Goal: Find specific page/section: Find specific page/section

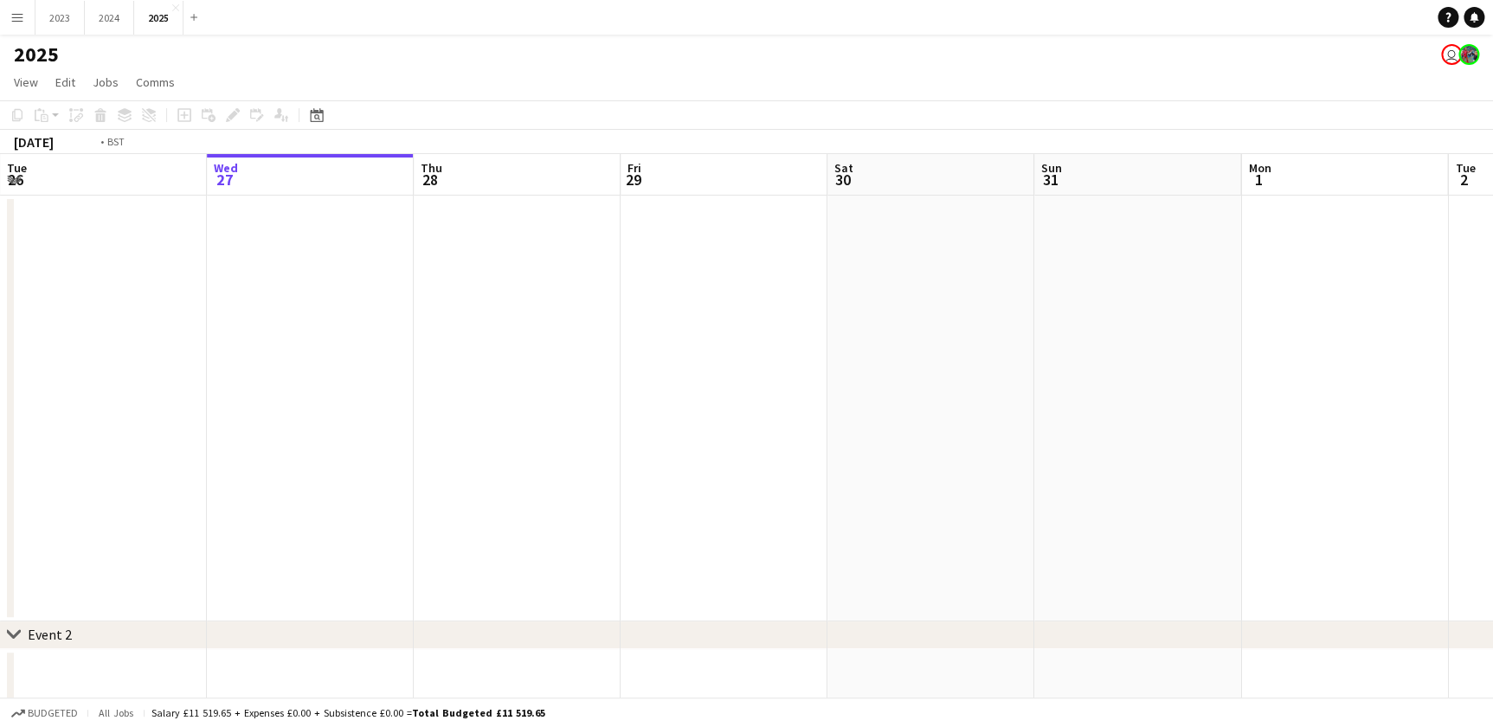
drag, startPoint x: 506, startPoint y: 511, endPoint x: 795, endPoint y: 515, distance: 288.3
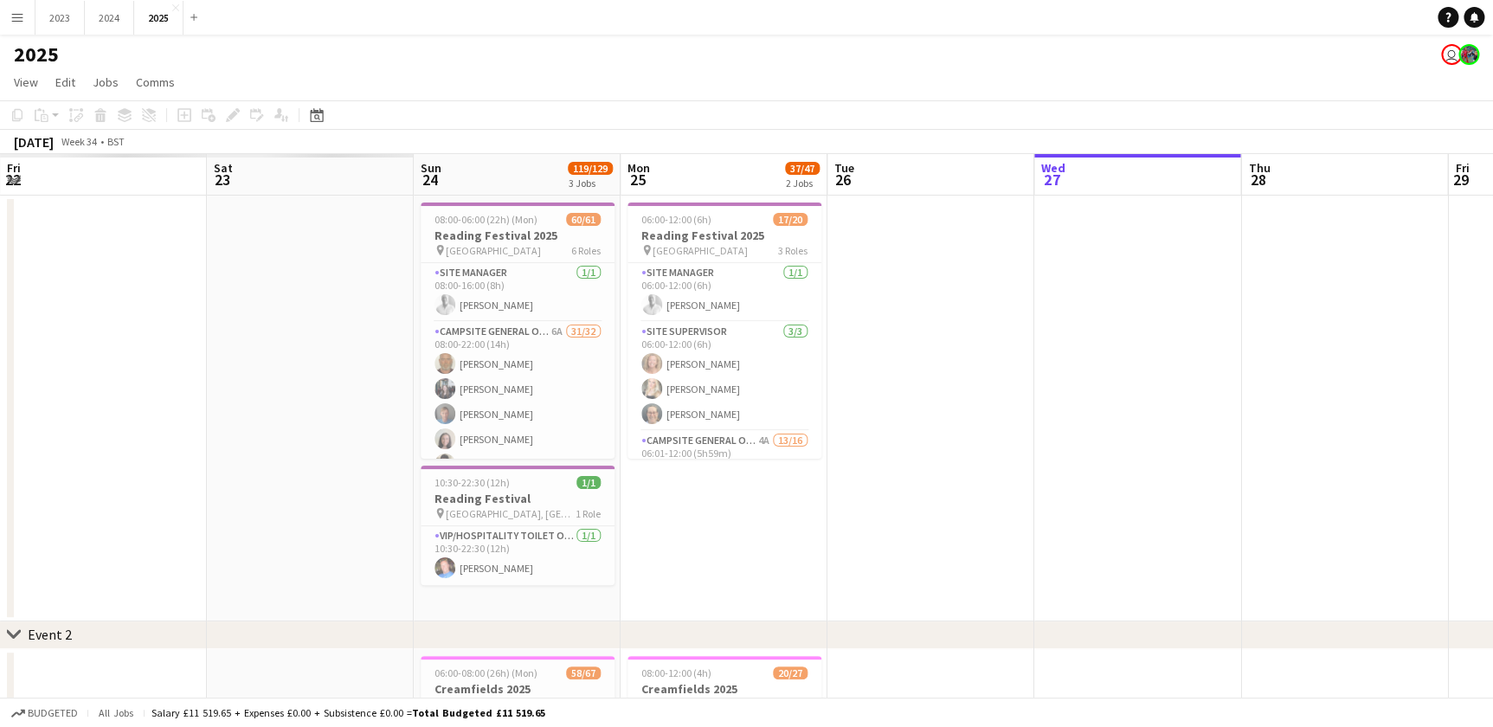
scroll to position [0, 421]
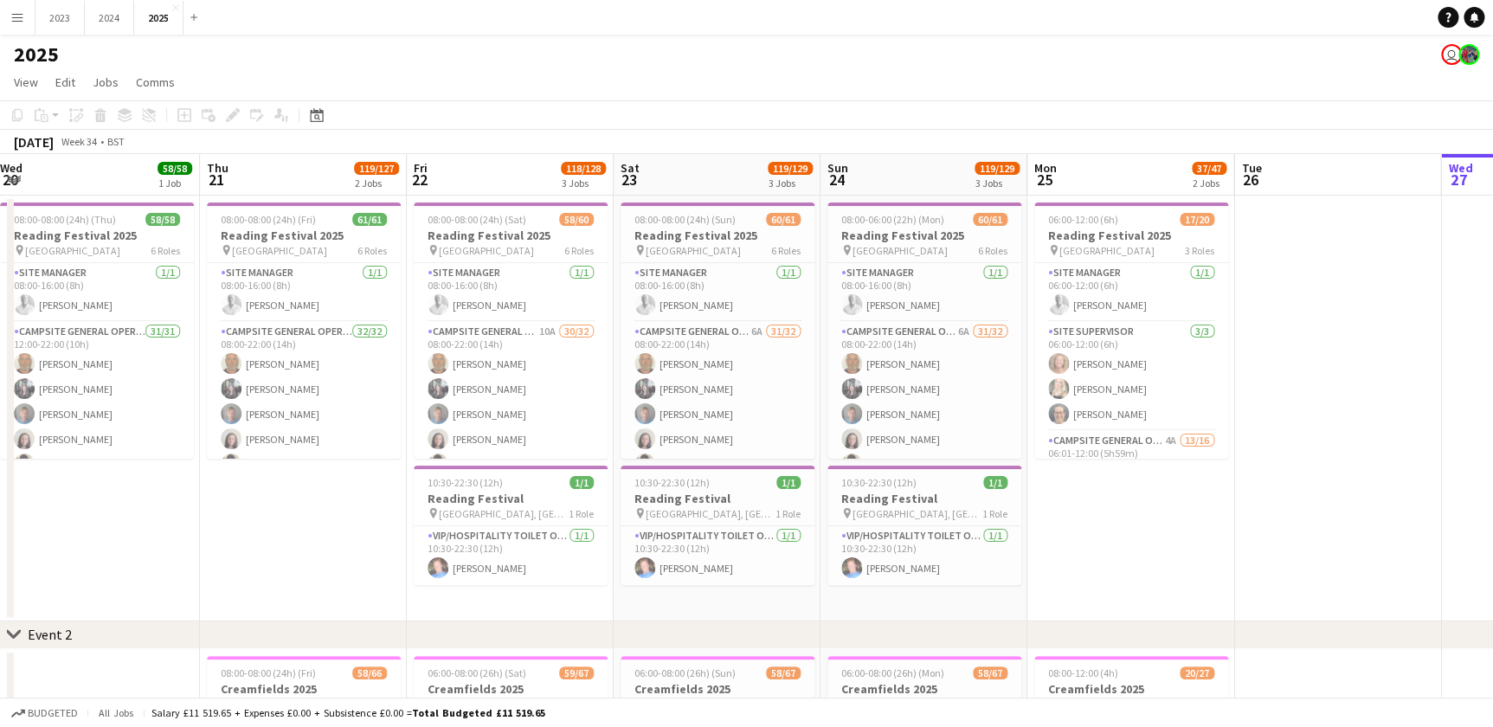
drag, startPoint x: 1175, startPoint y: 542, endPoint x: 1116, endPoint y: 545, distance: 59.8
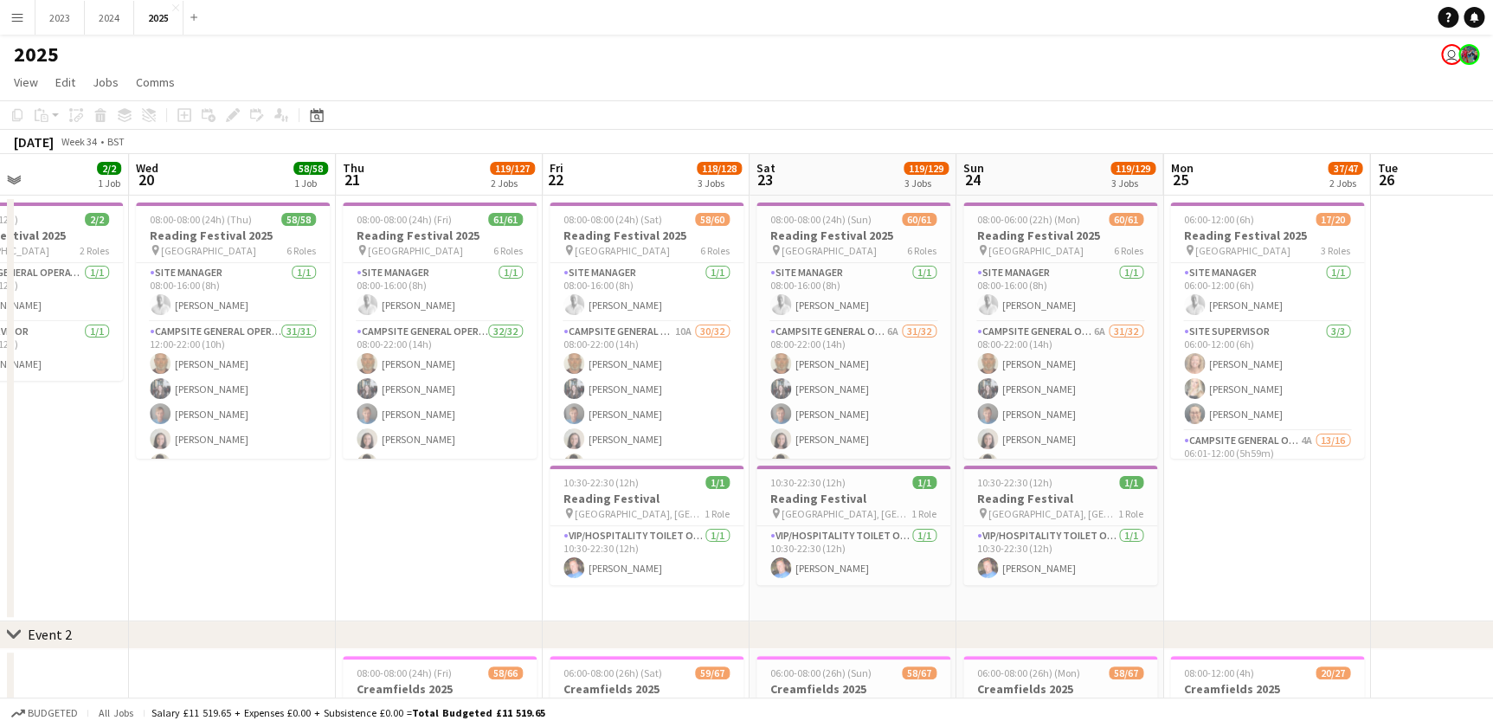
drag, startPoint x: 384, startPoint y: 508, endPoint x: 437, endPoint y: 508, distance: 52.8
drag, startPoint x: 368, startPoint y: 509, endPoint x: 427, endPoint y: 516, distance: 59.3
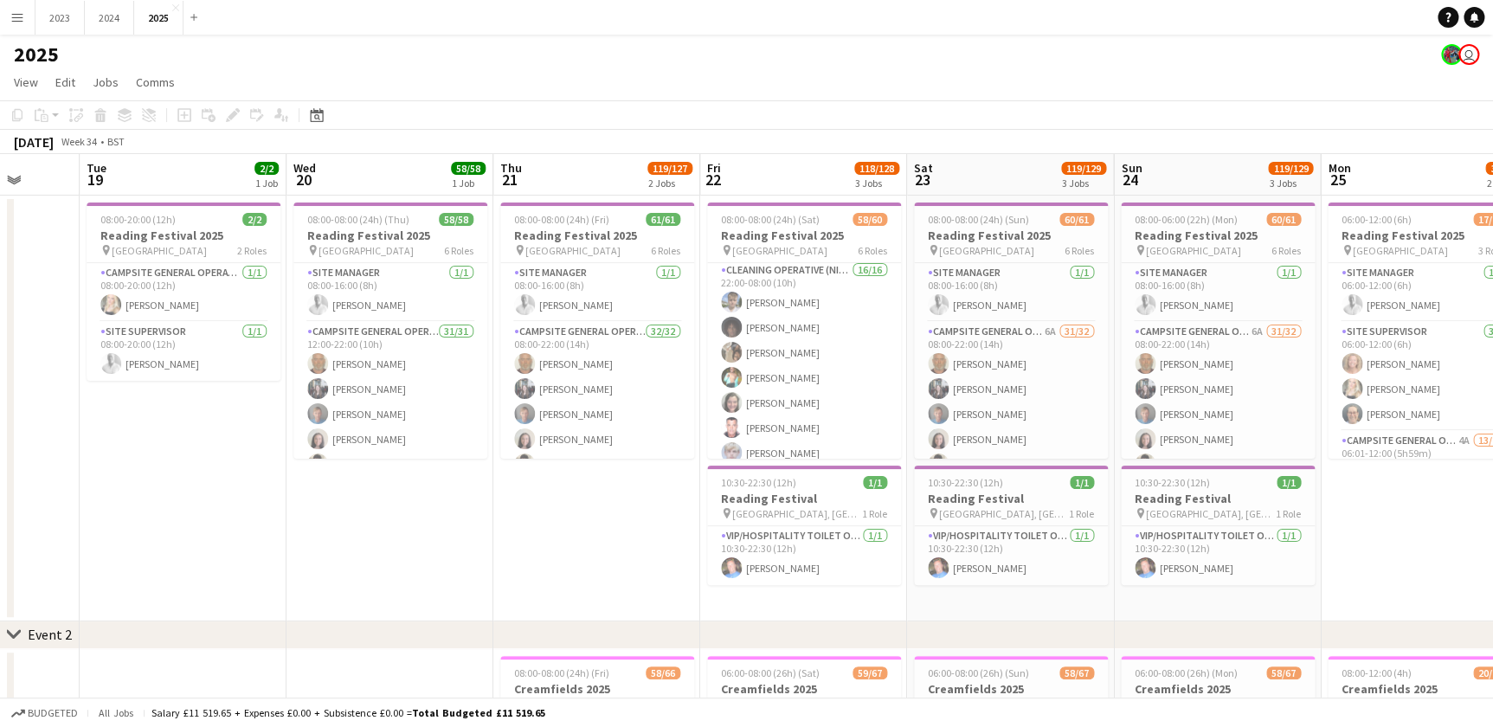
scroll to position [1197, 0]
drag, startPoint x: 229, startPoint y: 632, endPoint x: 348, endPoint y: 621, distance: 119.1
click at [512, 637] on div "chevron-right Event 2" at bounding box center [746, 635] width 1493 height 28
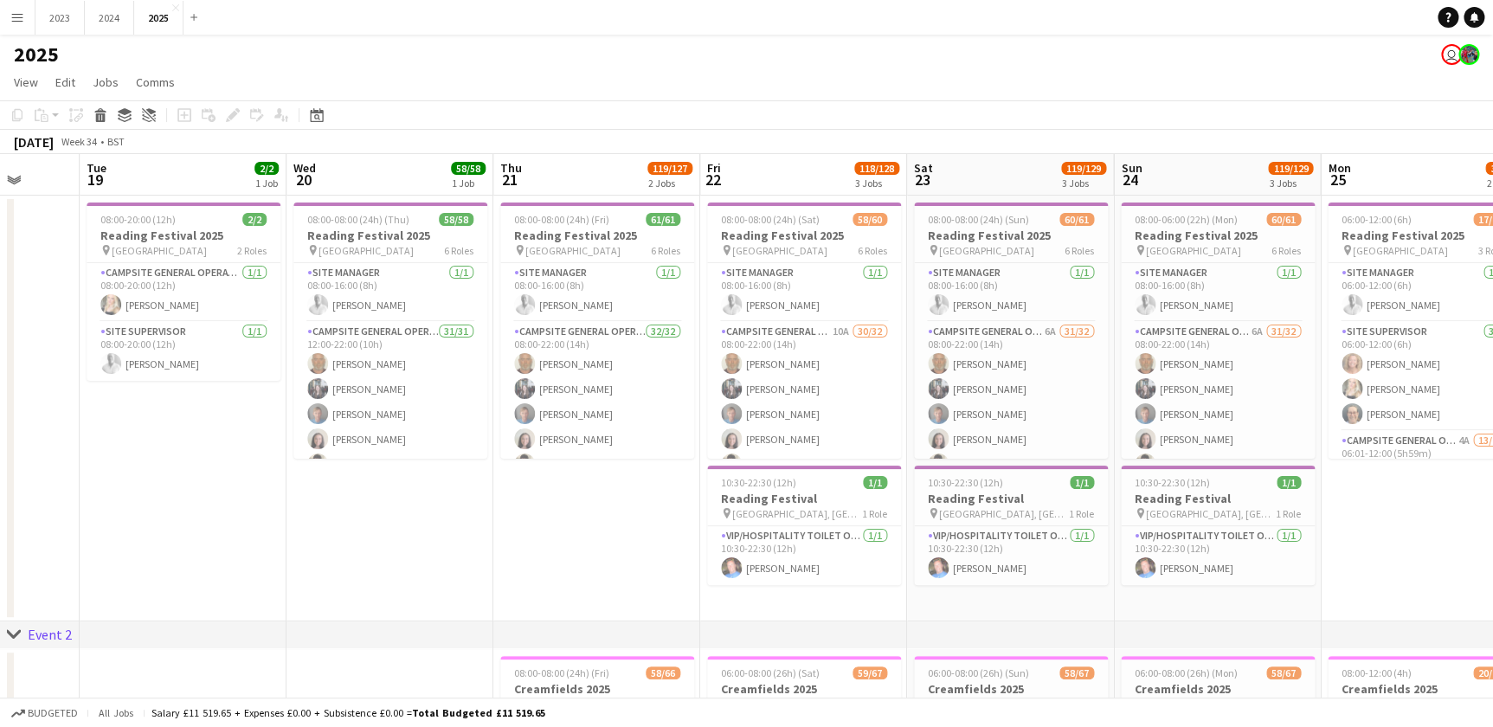
drag, startPoint x: 277, startPoint y: 570, endPoint x: 420, endPoint y: 561, distance: 143.1
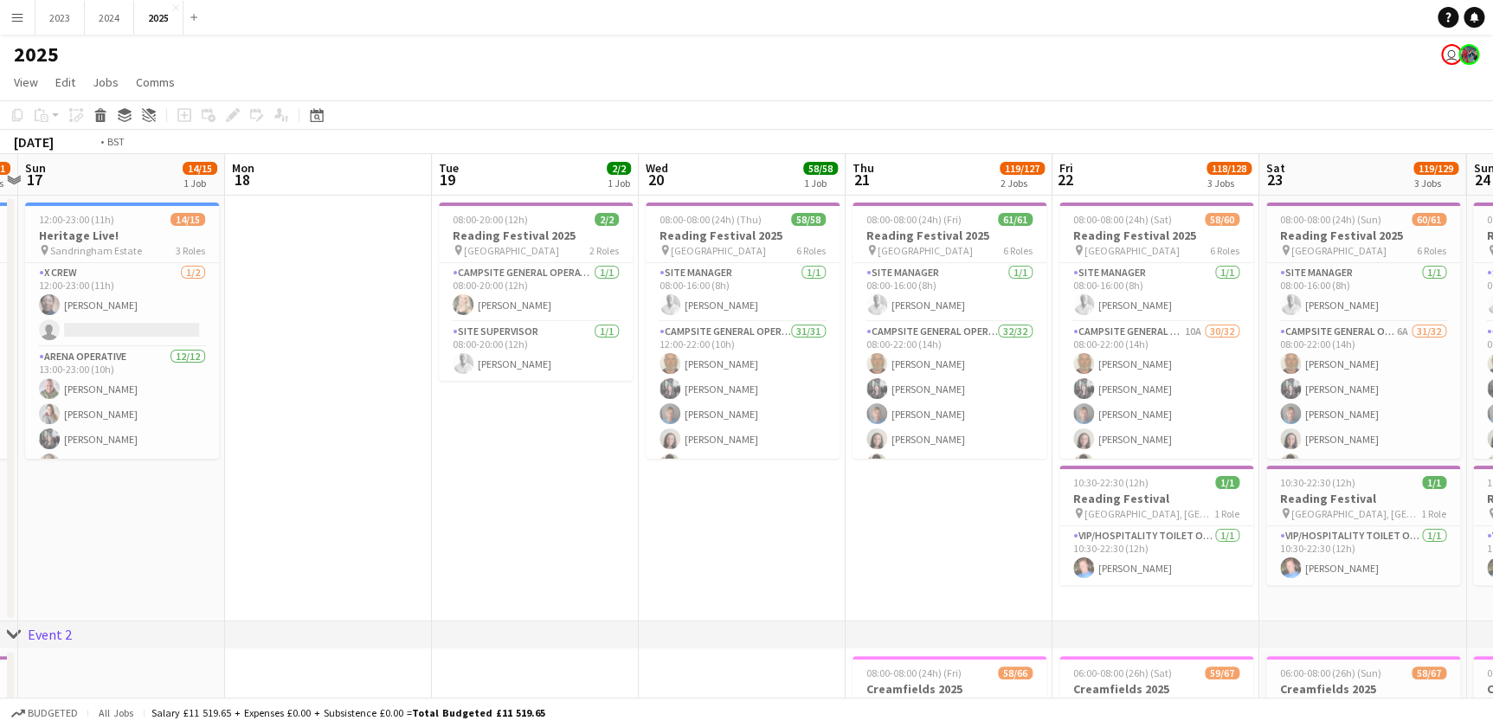
drag, startPoint x: 341, startPoint y: 559, endPoint x: 516, endPoint y: 556, distance: 174.9
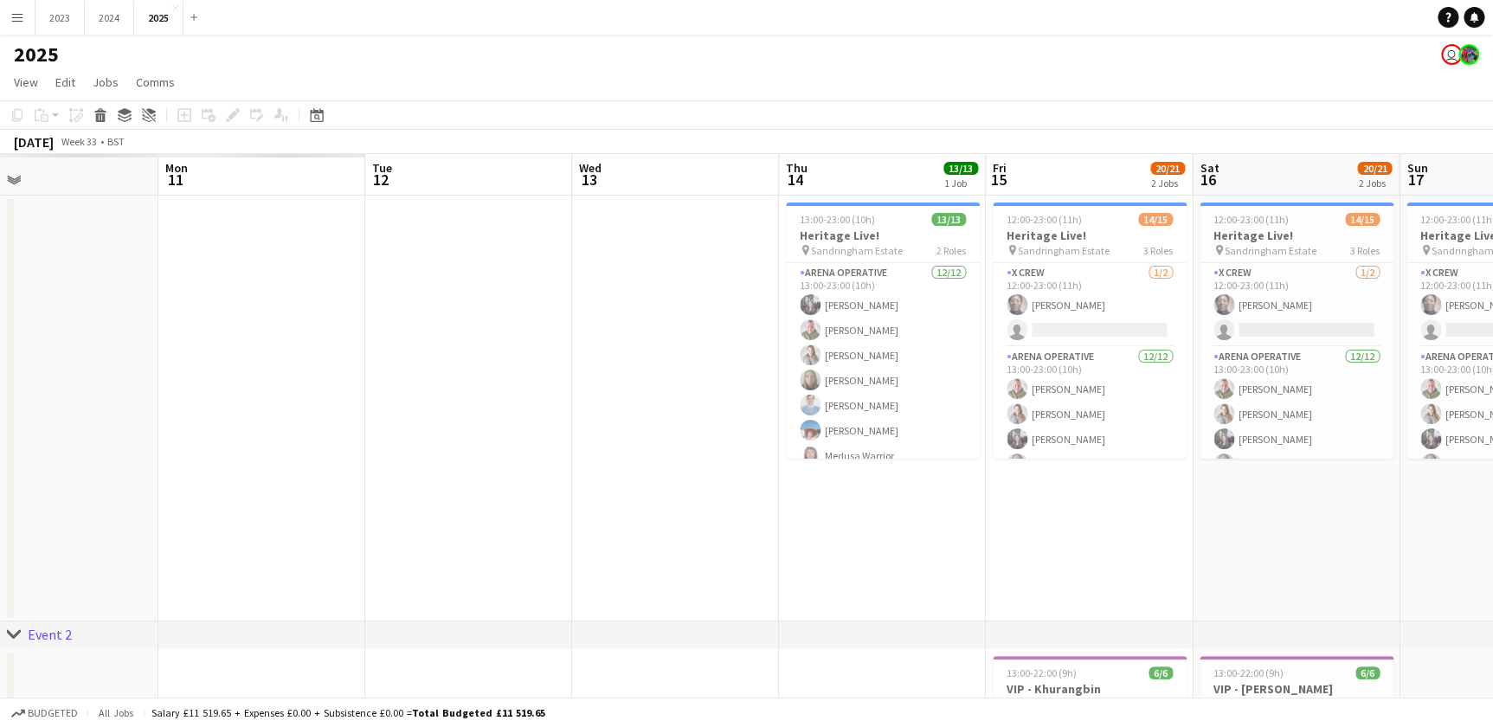
drag, startPoint x: 403, startPoint y: 543, endPoint x: 666, endPoint y: 543, distance: 263.1
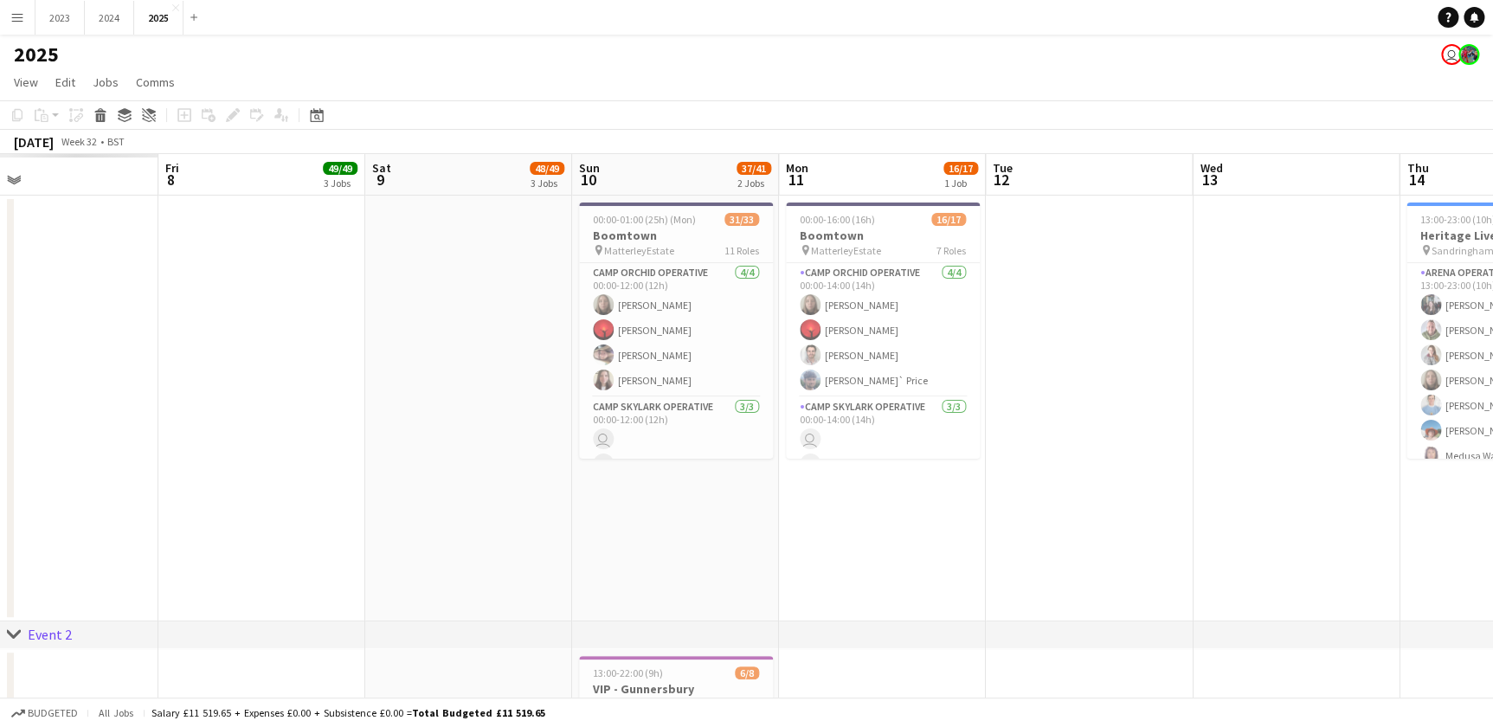
scroll to position [0, 450]
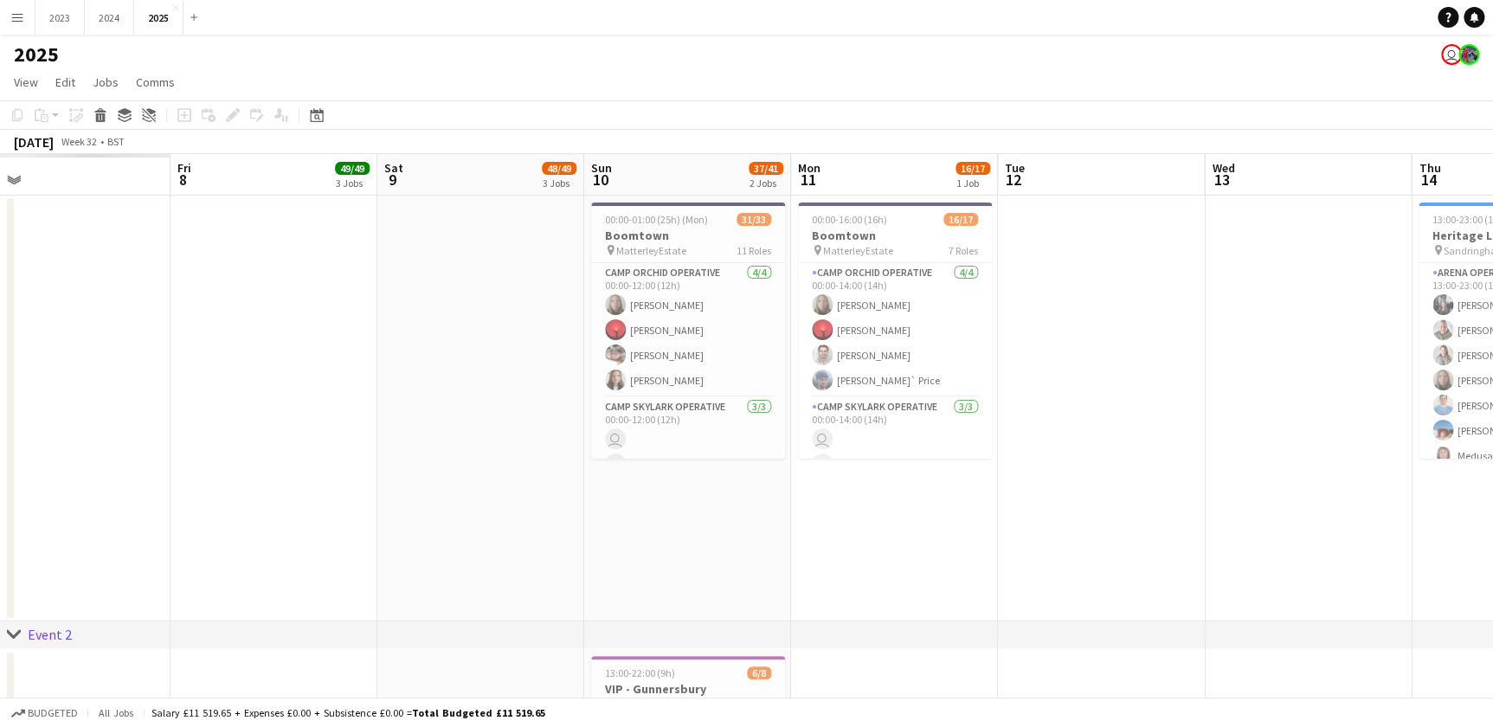
drag, startPoint x: 569, startPoint y: 545, endPoint x: 651, endPoint y: 551, distance: 82.4
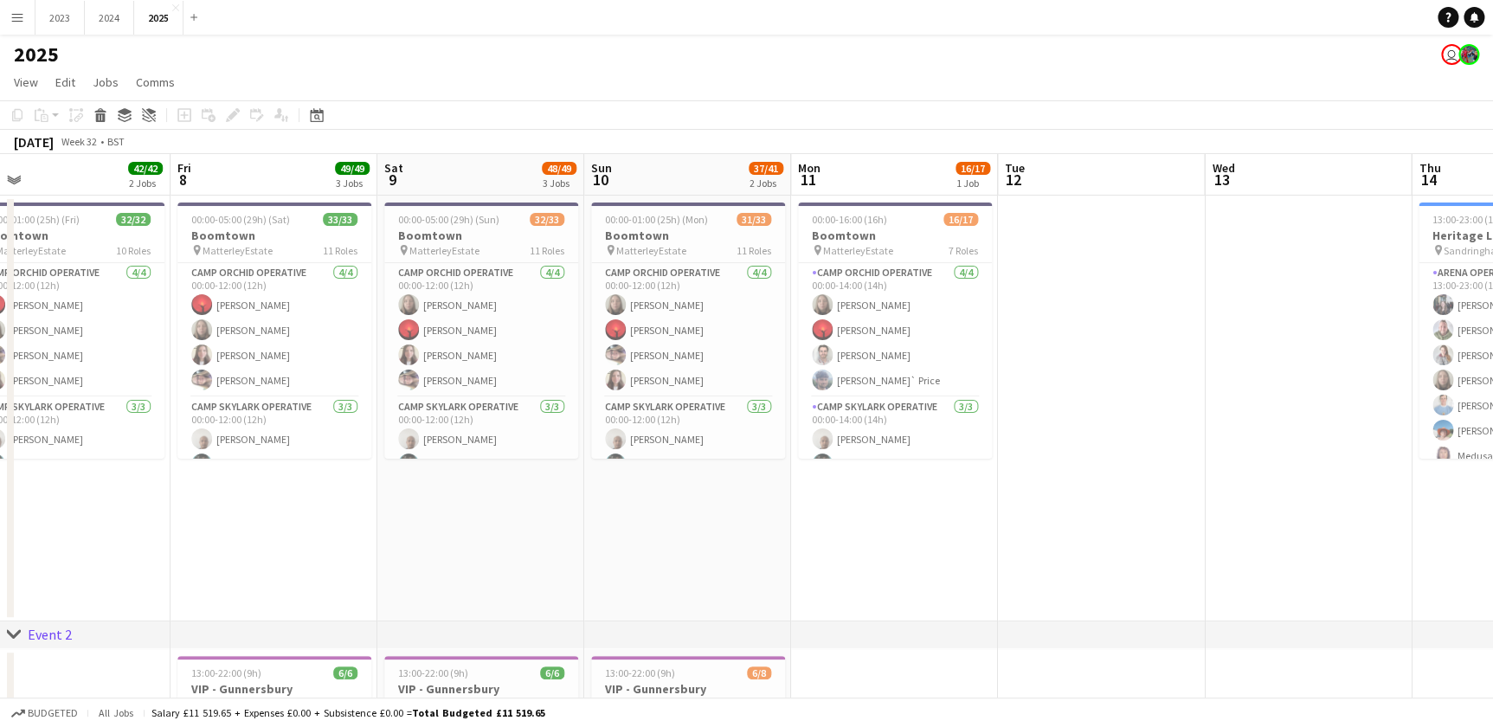
scroll to position [0, 352]
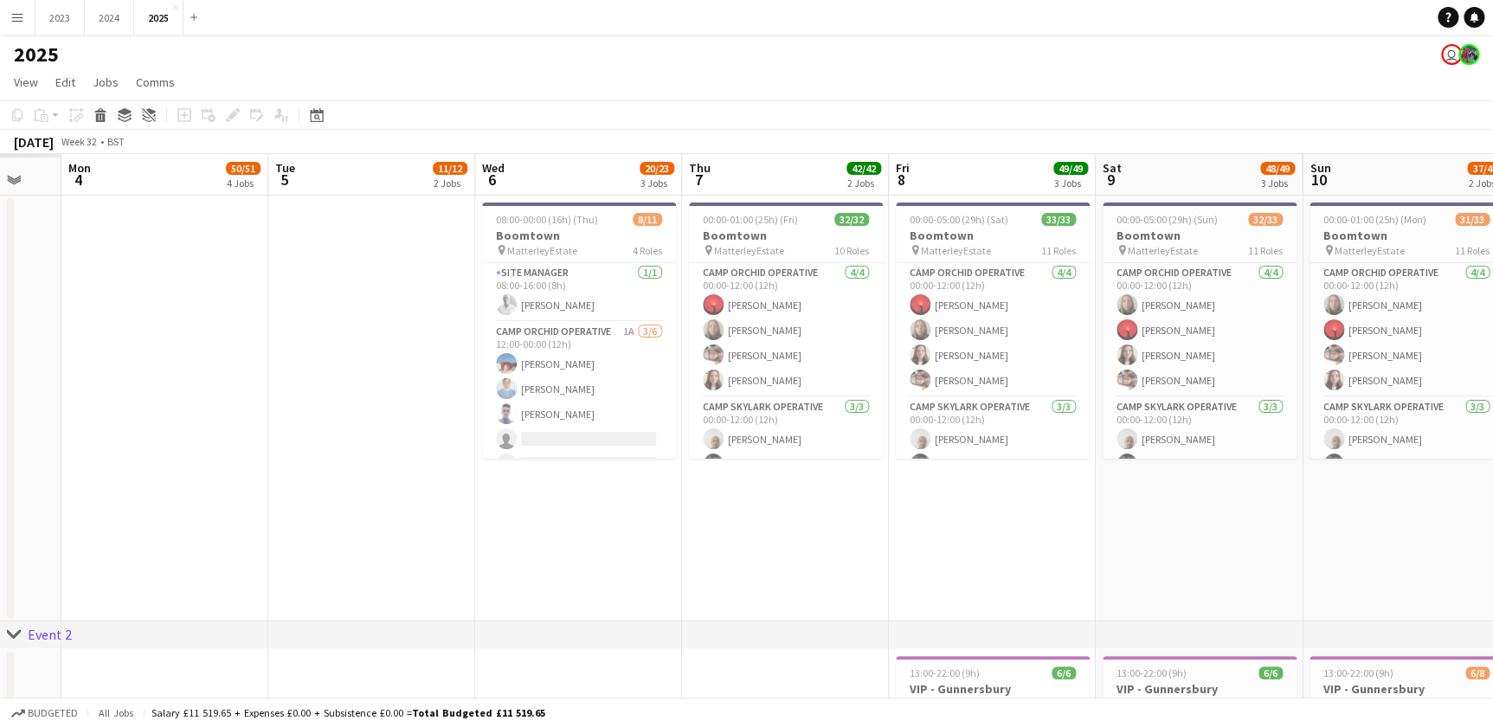
scroll to position [0, 425]
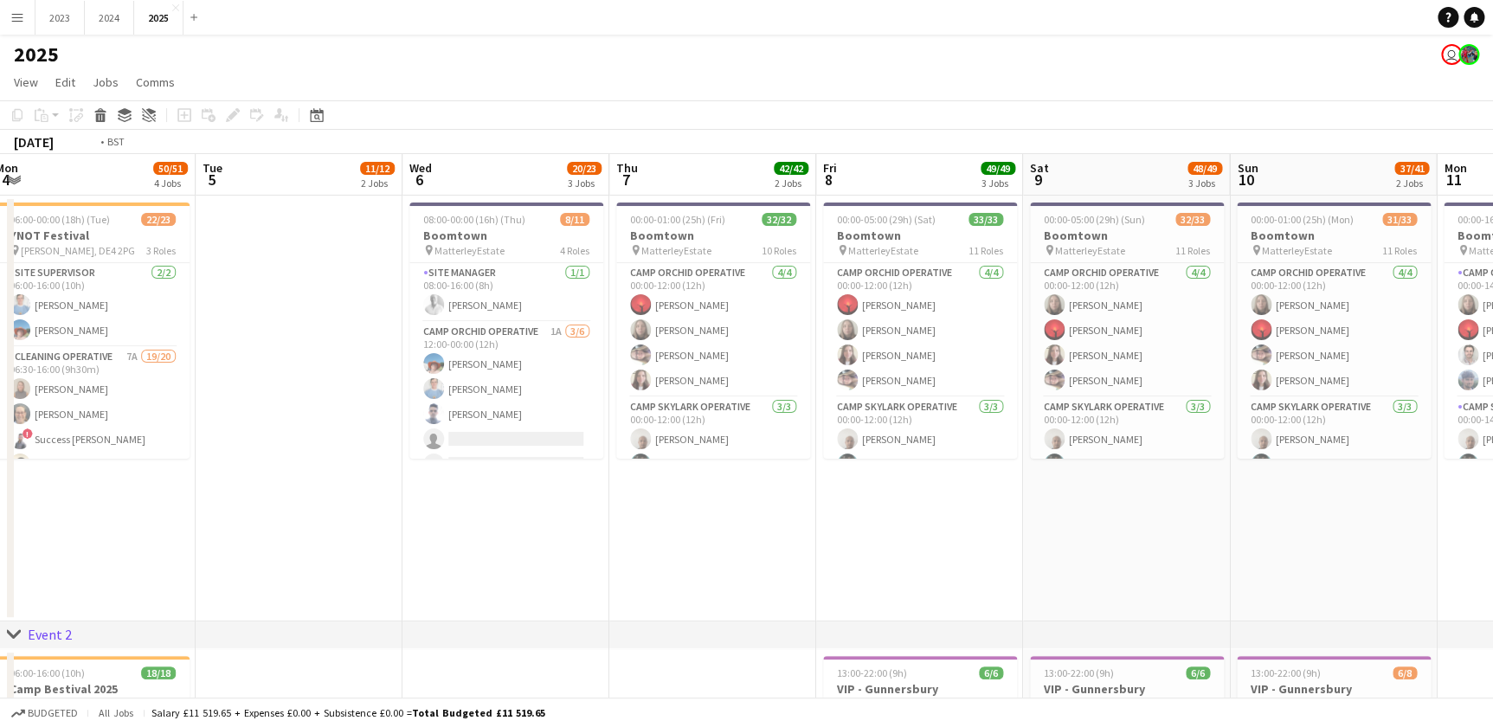
drag, startPoint x: 606, startPoint y: 571, endPoint x: 651, endPoint y: 554, distance: 48.2
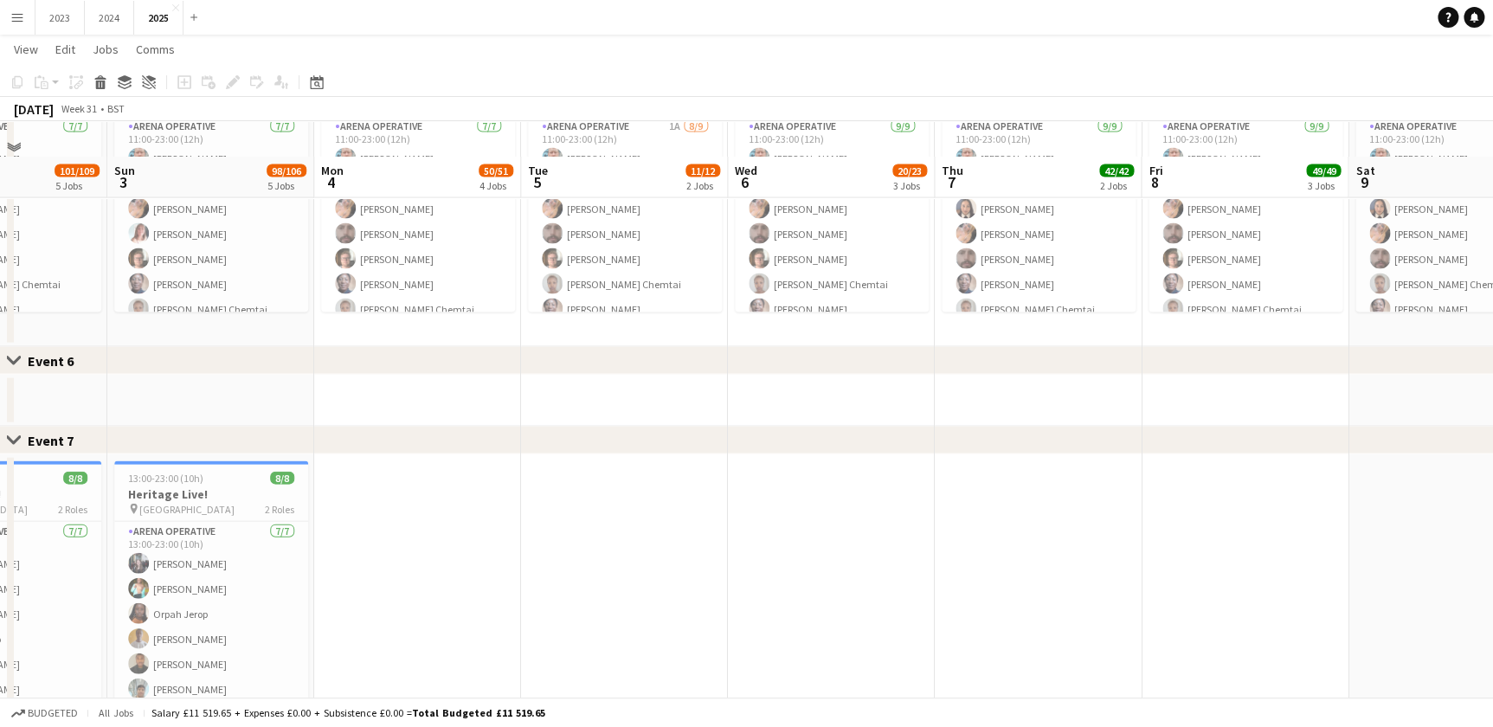
scroll to position [1809, 0]
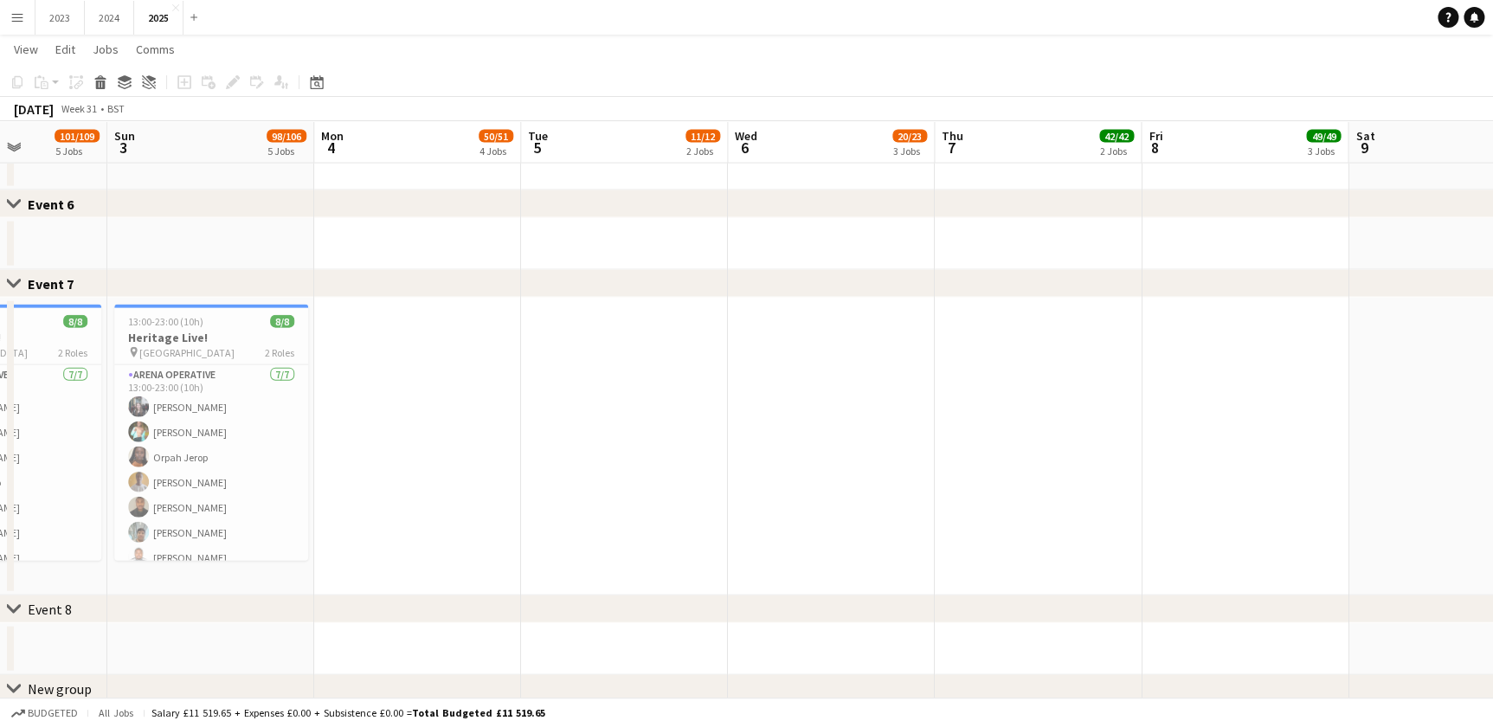
drag, startPoint x: 650, startPoint y: 523, endPoint x: 833, endPoint y: 529, distance: 182.7
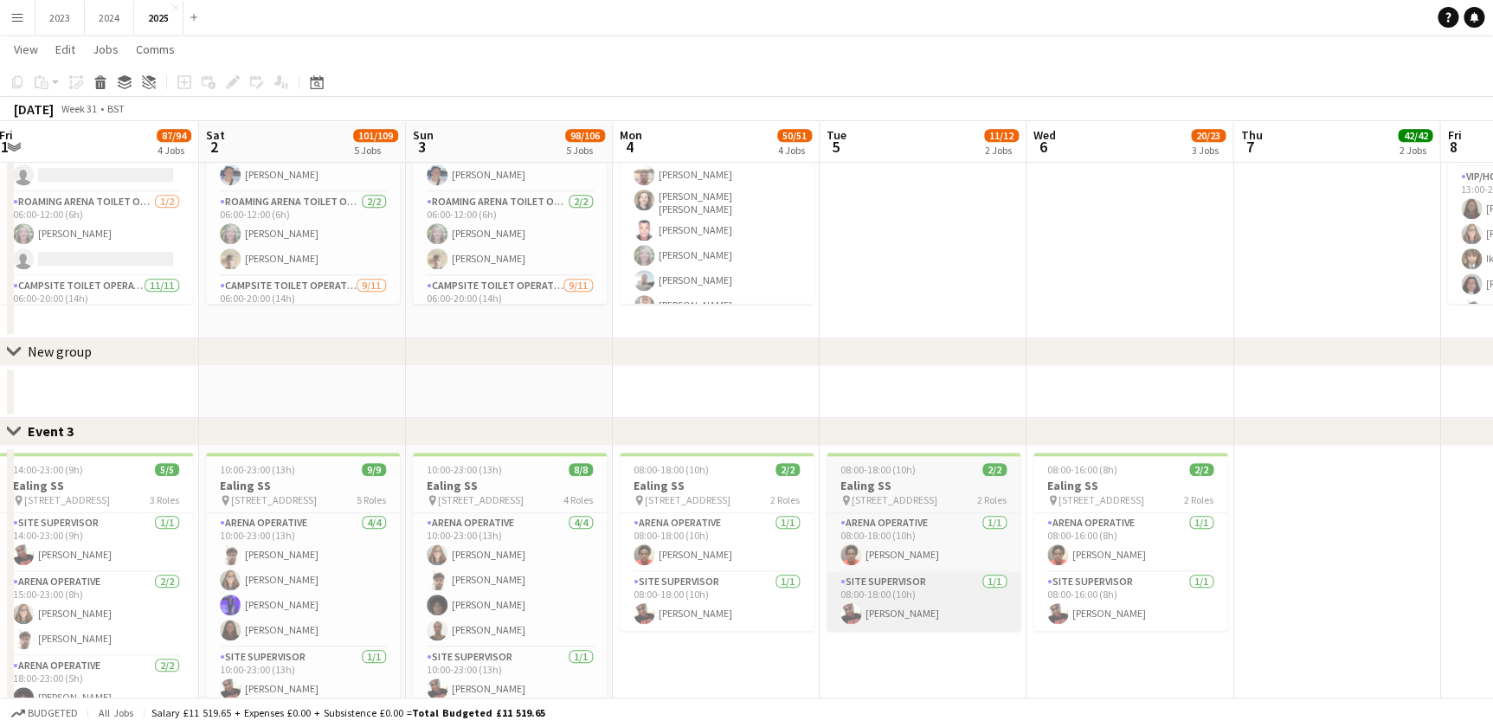
scroll to position [606, 0]
drag, startPoint x: 925, startPoint y: 676, endPoint x: 771, endPoint y: 663, distance: 154.6
click at [595, 649] on app-calendar-viewport "Wed 30 13/15 3 Jobs Thu 31 83/90 5 Jobs Fri 1 87/94 4 Jobs Sat 2 101/109 5 Jobs…" at bounding box center [746, 710] width 1493 height 2496
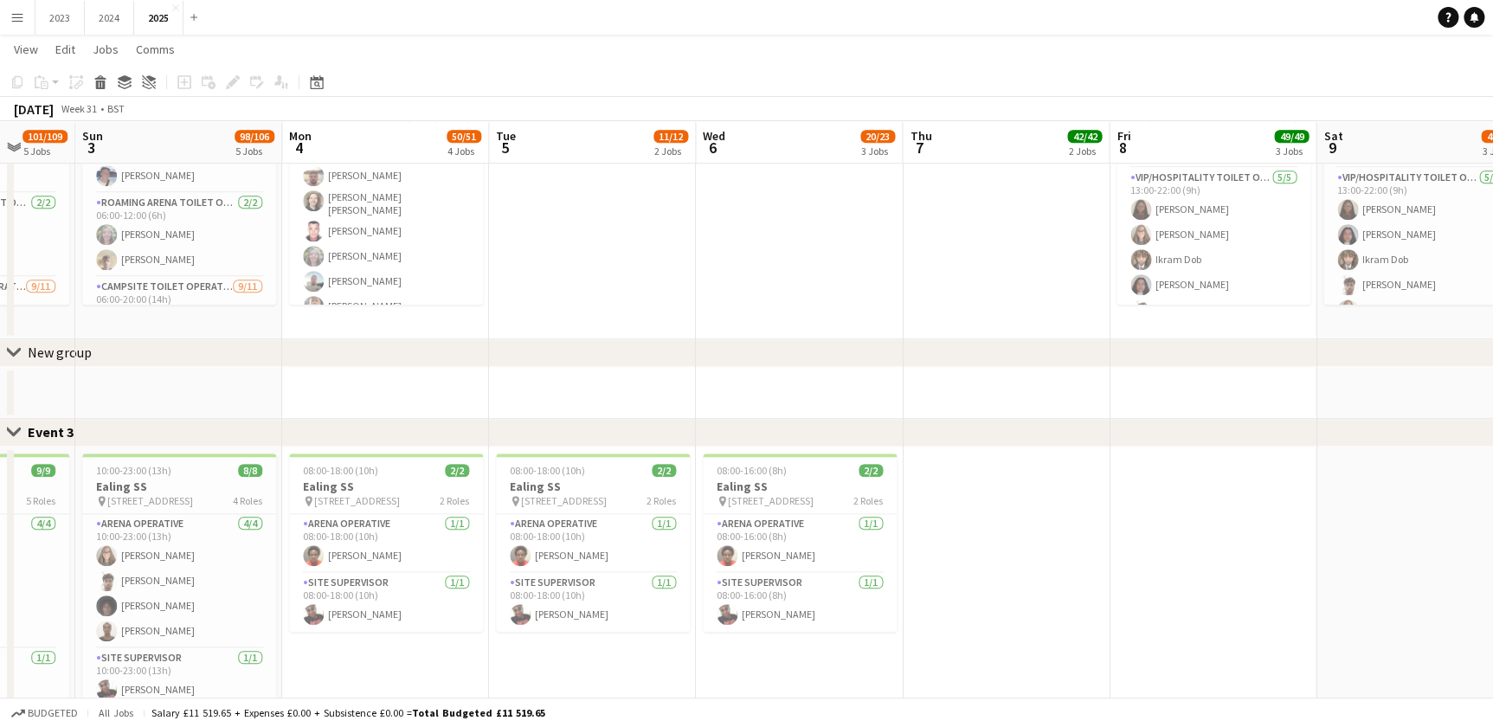
click at [883, 659] on app-calendar-viewport "Wed 30 13/15 3 Jobs Thu 31 83/90 5 Jobs Fri 1 87/94 4 Jobs Sat 2 101/109 5 Jobs…" at bounding box center [746, 710] width 1493 height 2496
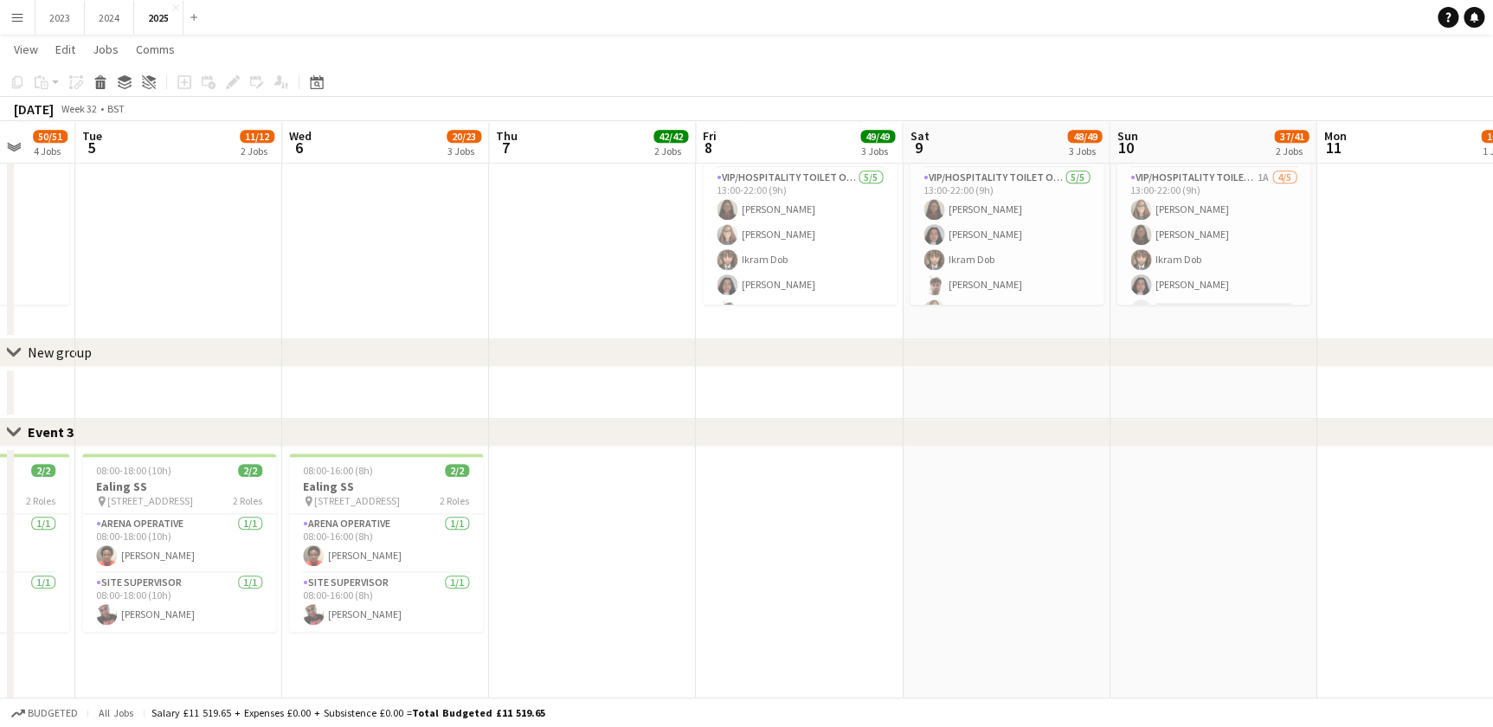
drag, startPoint x: 913, startPoint y: 645, endPoint x: 847, endPoint y: 633, distance: 67.7
click at [911, 645] on app-calendar-viewport "Fri 1 87/94 4 Jobs Sat 2 101/109 5 Jobs Sun 3 98/106 5 Jobs Mon 4 50/51 4 Jobs …" at bounding box center [746, 710] width 1493 height 2496
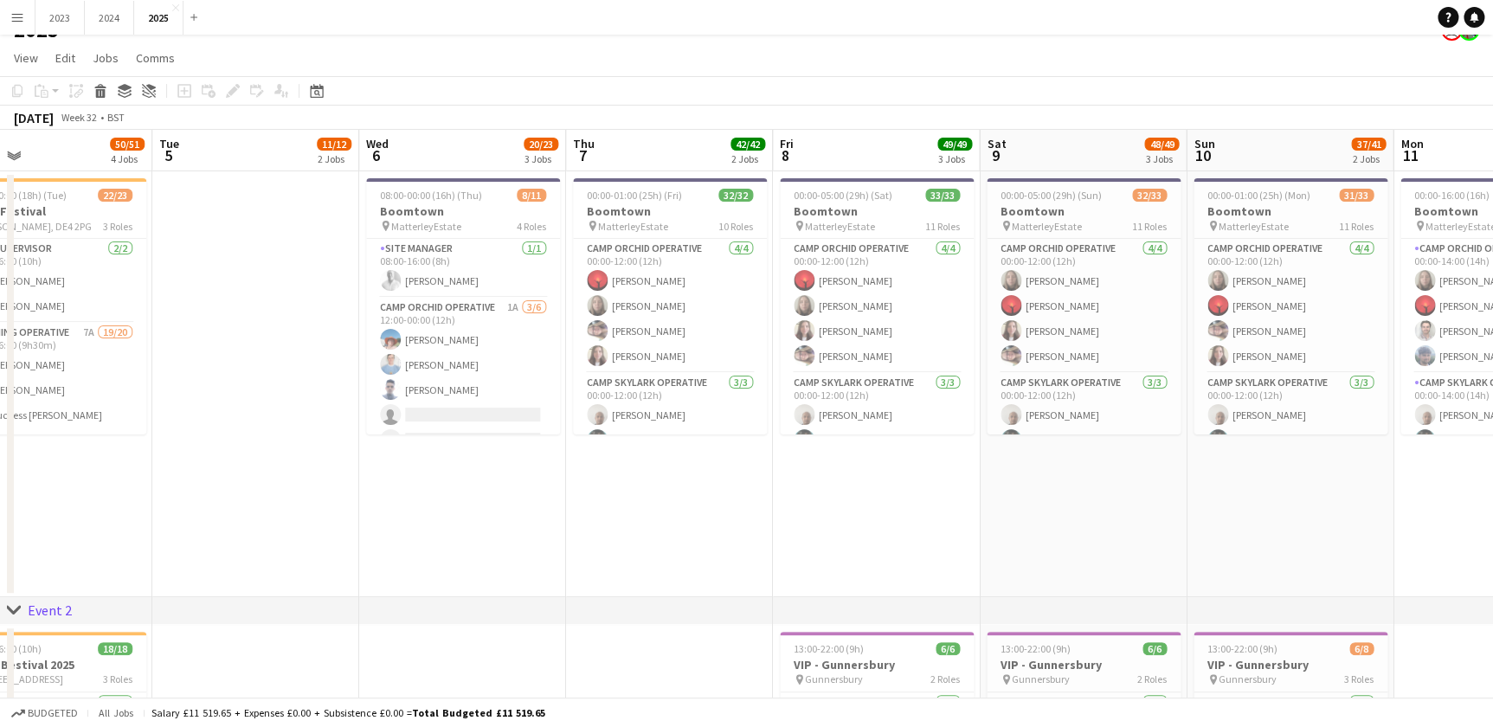
scroll to position [0, 0]
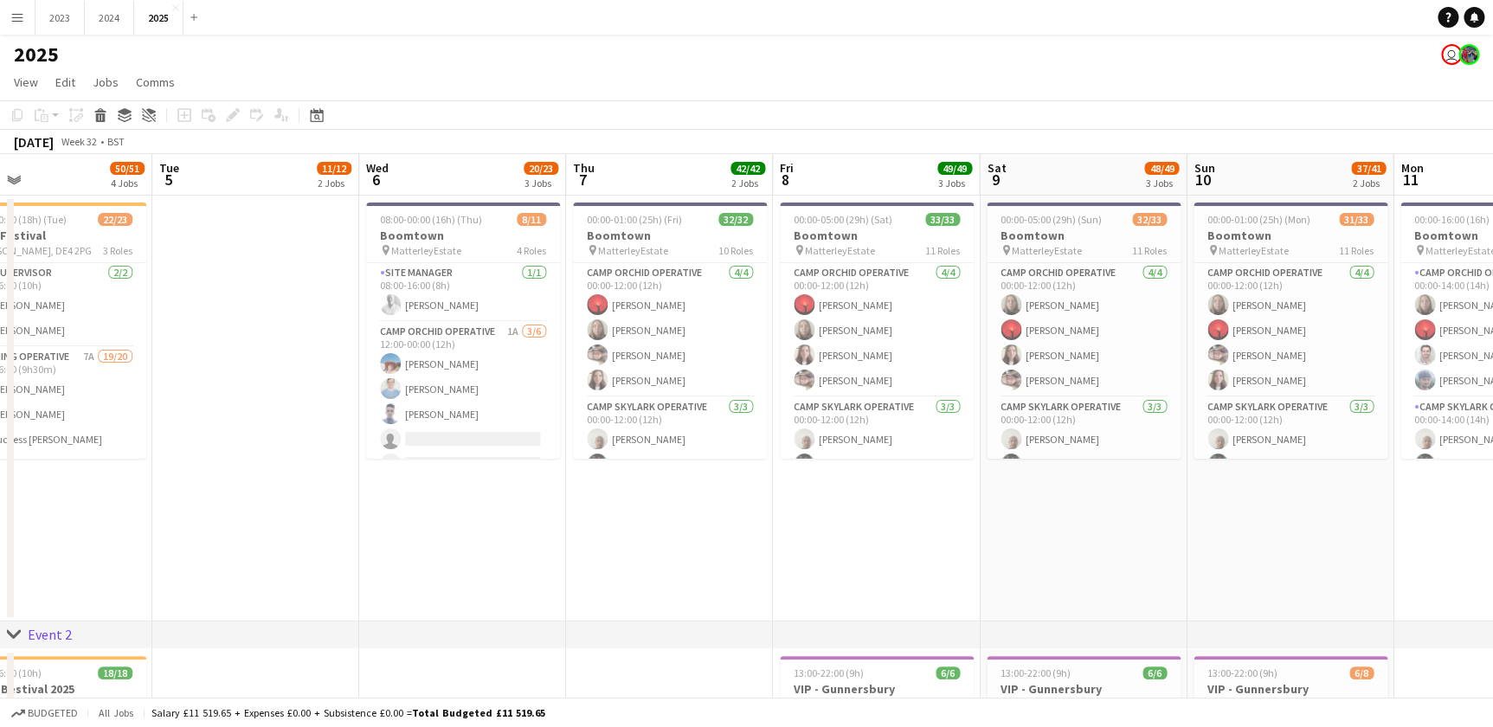
drag, startPoint x: 1018, startPoint y: 565, endPoint x: 428, endPoint y: 513, distance: 592.6
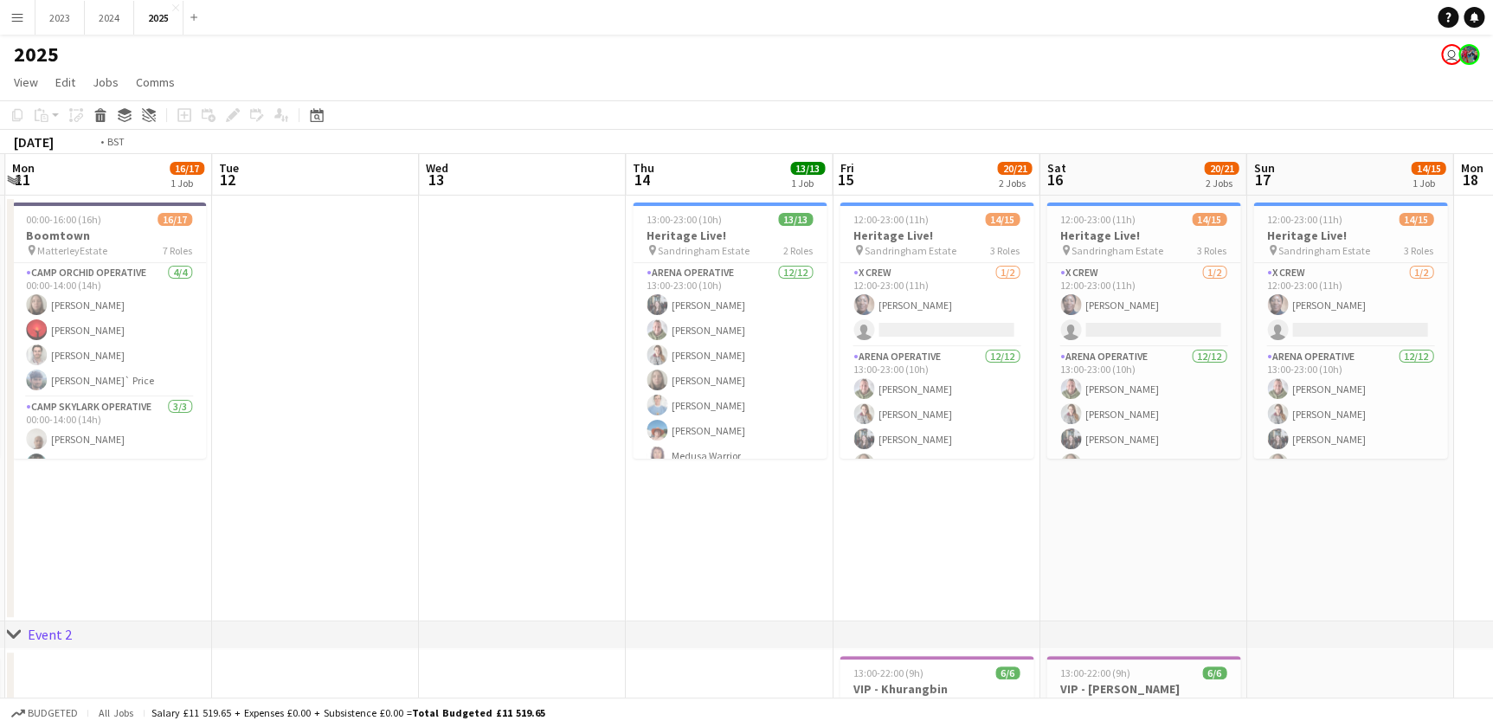
drag, startPoint x: 225, startPoint y: 527, endPoint x: 169, endPoint y: 528, distance: 56.3
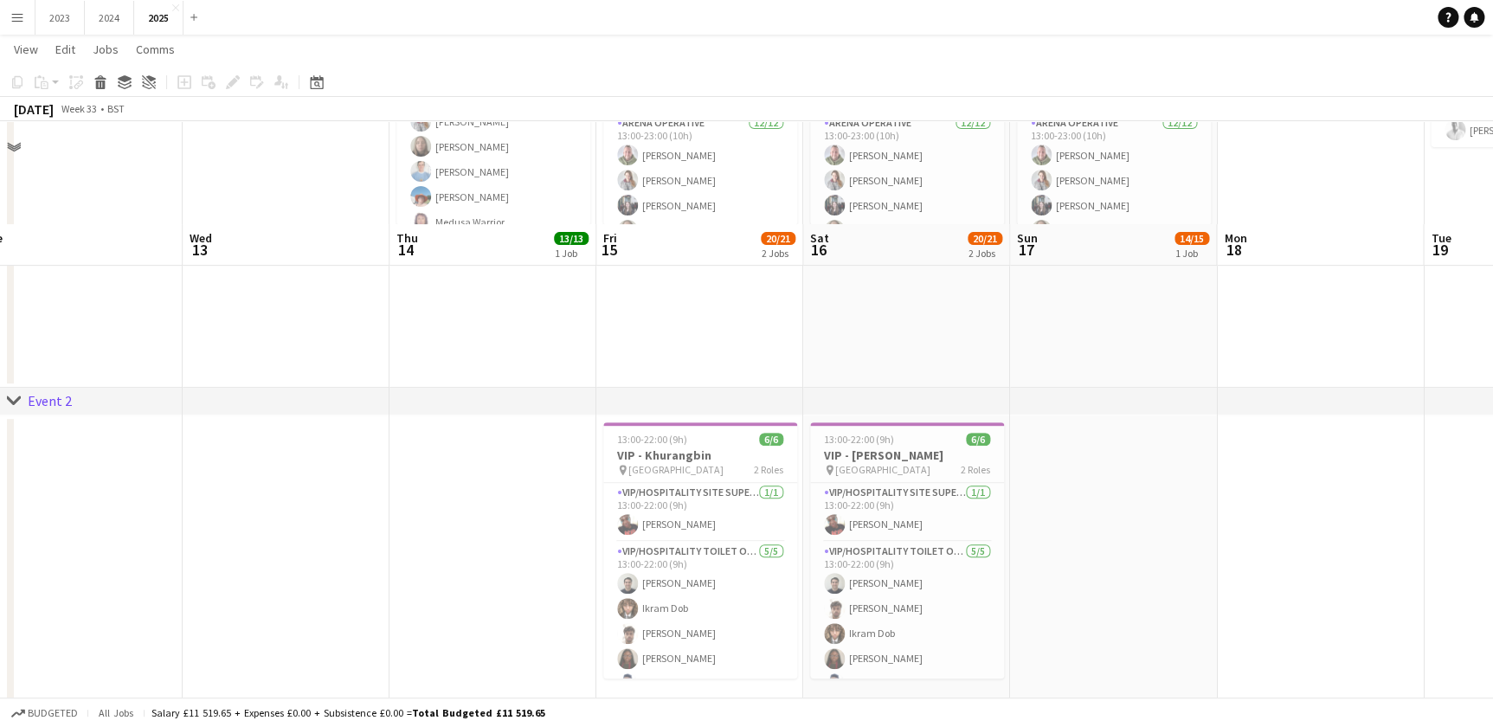
scroll to position [0, 0]
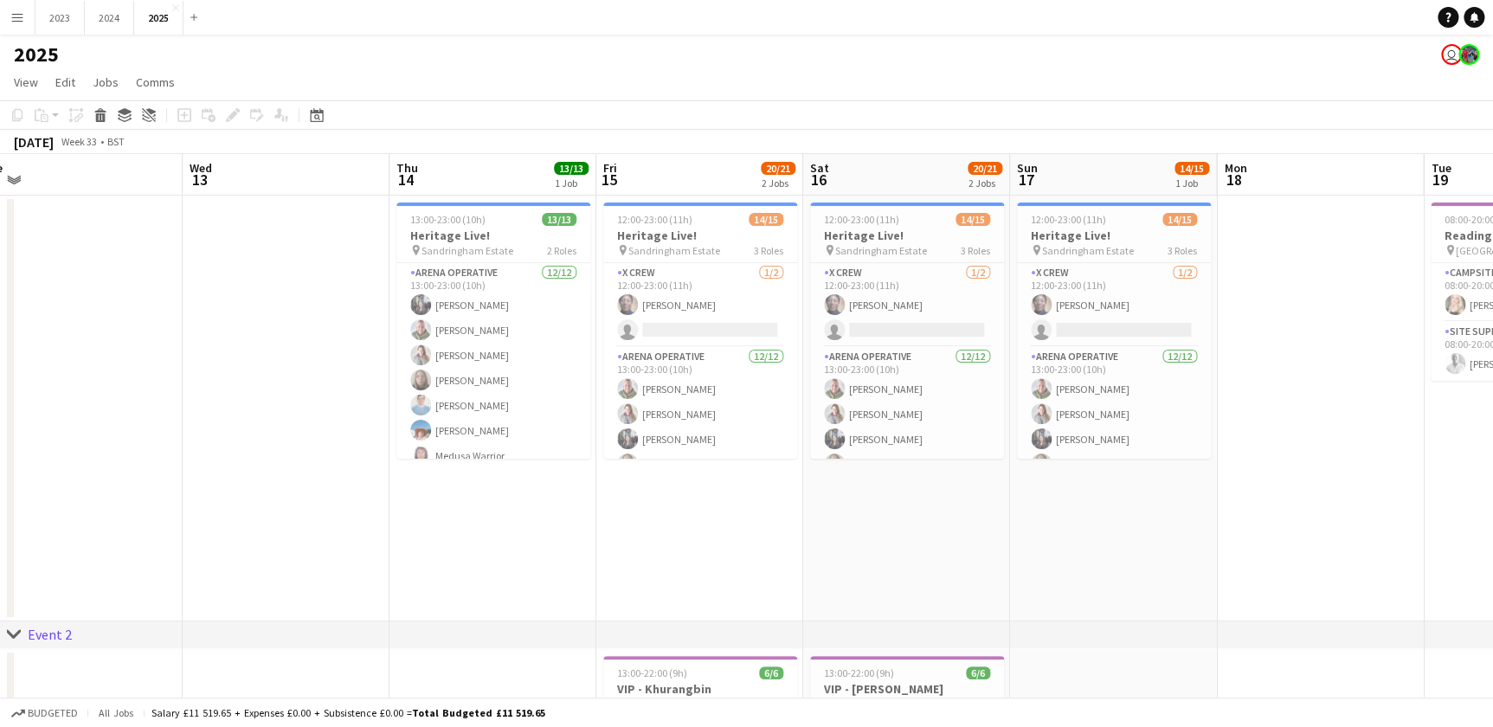
drag, startPoint x: 1110, startPoint y: 541, endPoint x: 589, endPoint y: 538, distance: 520.2
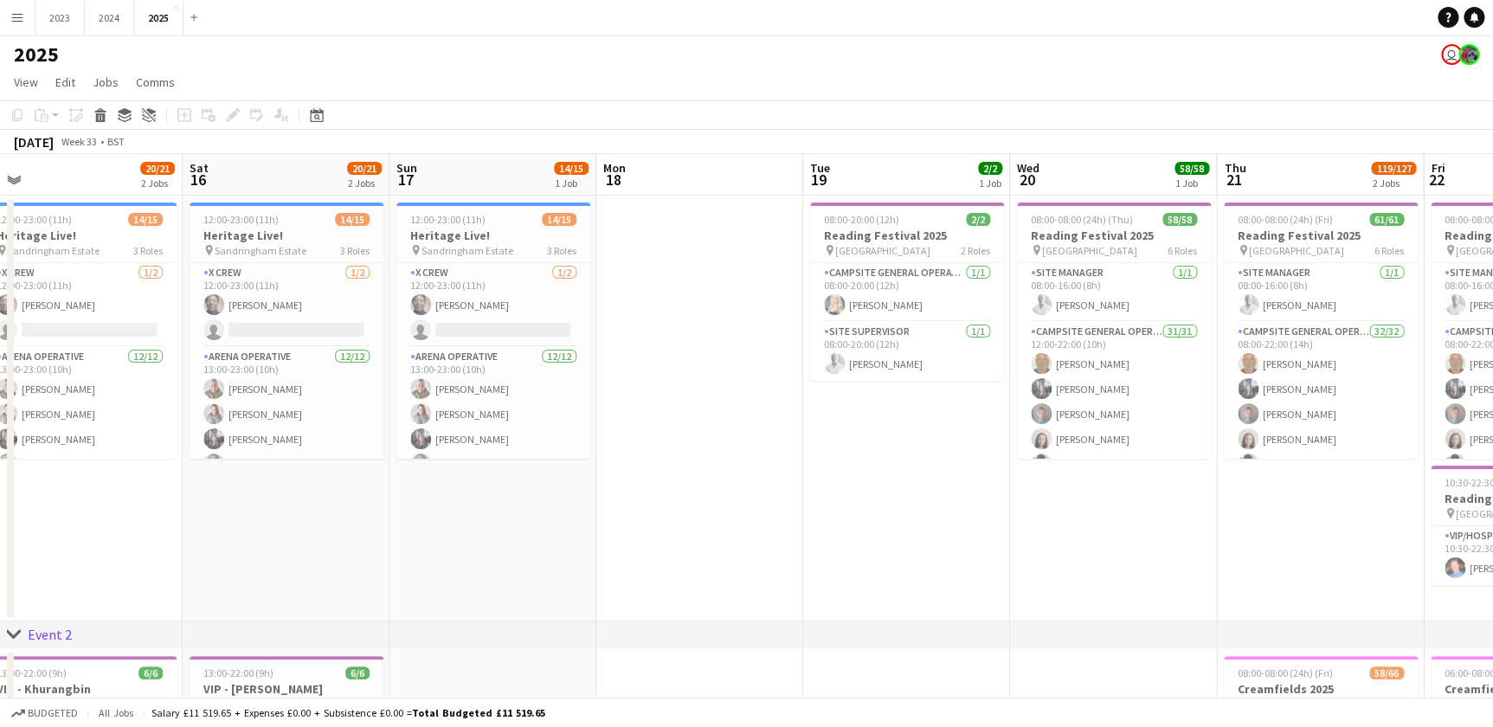
scroll to position [0, 666]
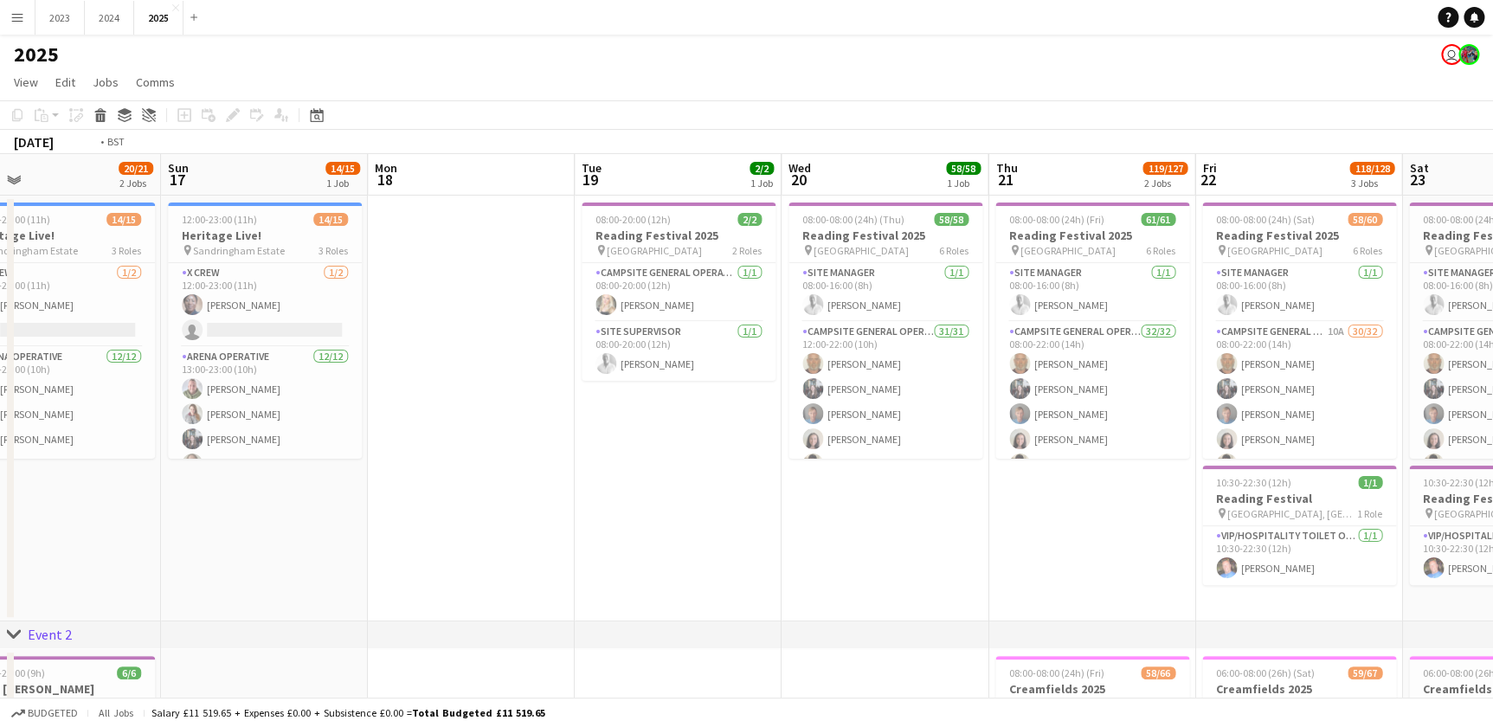
drag, startPoint x: 862, startPoint y: 554, endPoint x: 378, endPoint y: 518, distance: 485.2
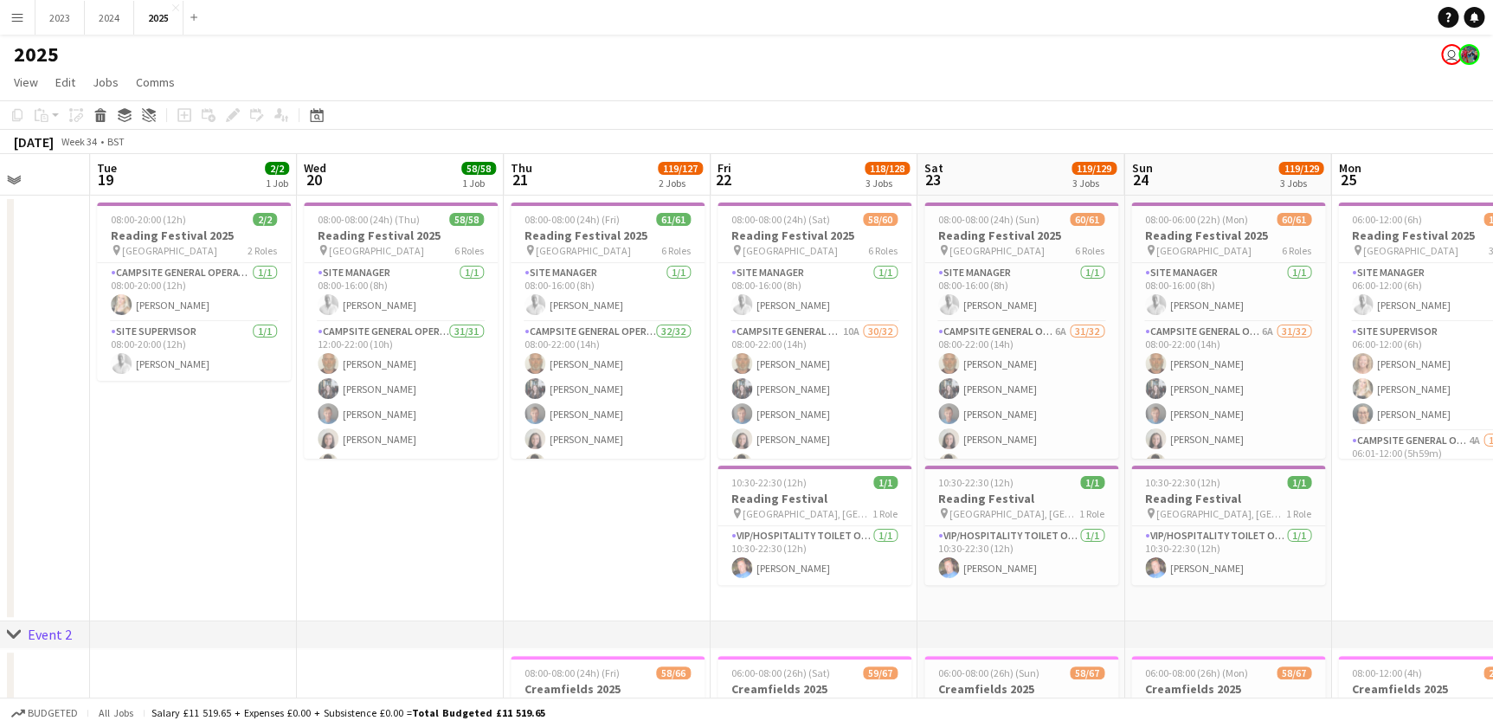
drag, startPoint x: 551, startPoint y: 532, endPoint x: 417, endPoint y: 528, distance: 134.2
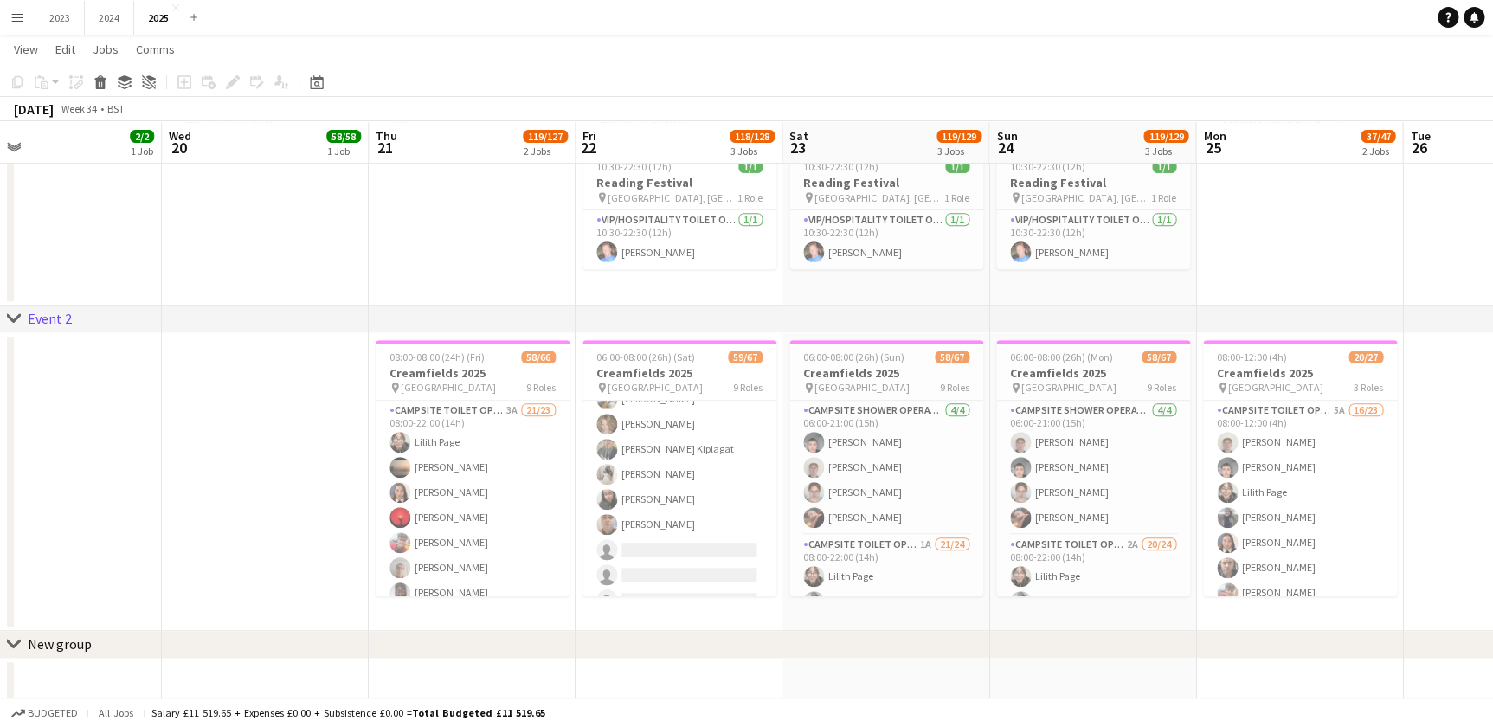
scroll to position [1553, 0]
drag, startPoint x: 279, startPoint y: 267, endPoint x: 649, endPoint y: 241, distance: 371.4
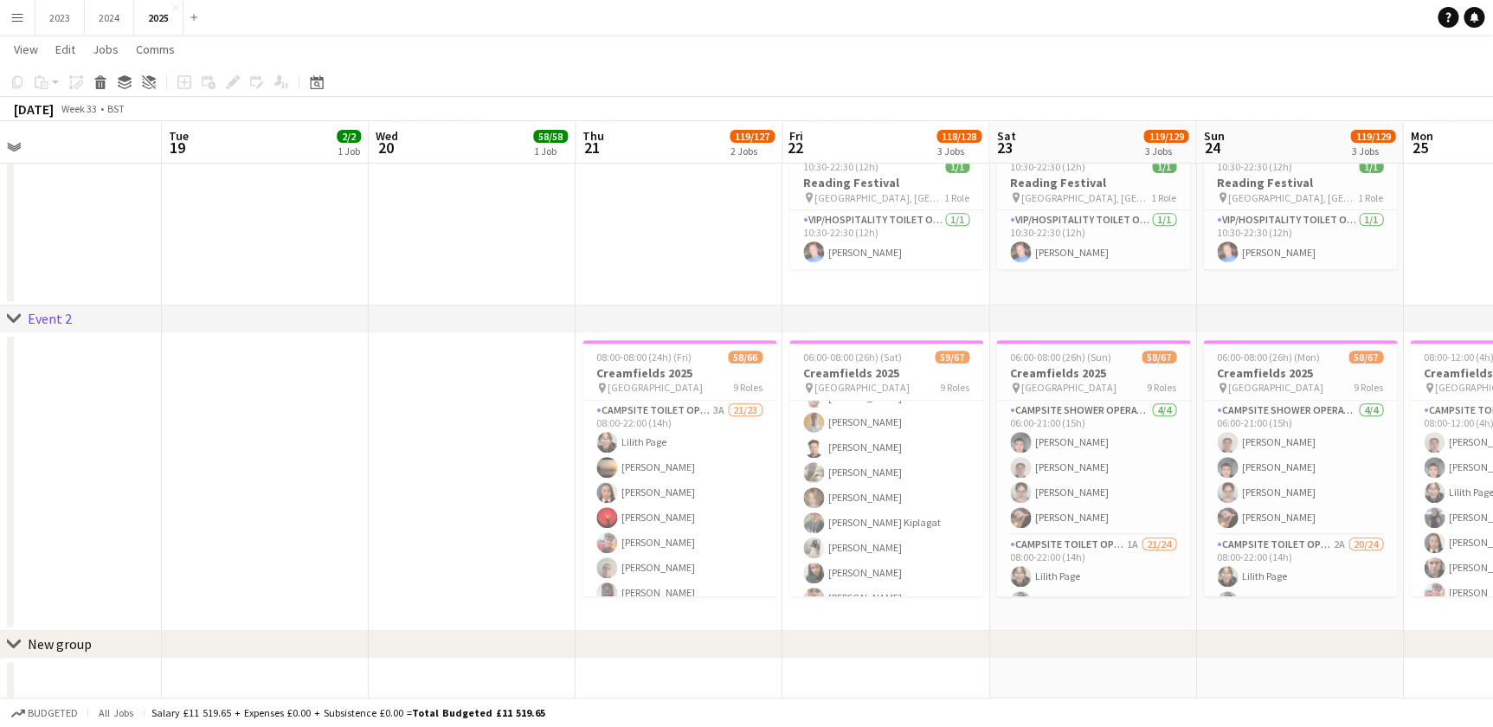
drag, startPoint x: 542, startPoint y: 261, endPoint x: 357, endPoint y: 261, distance: 185.2
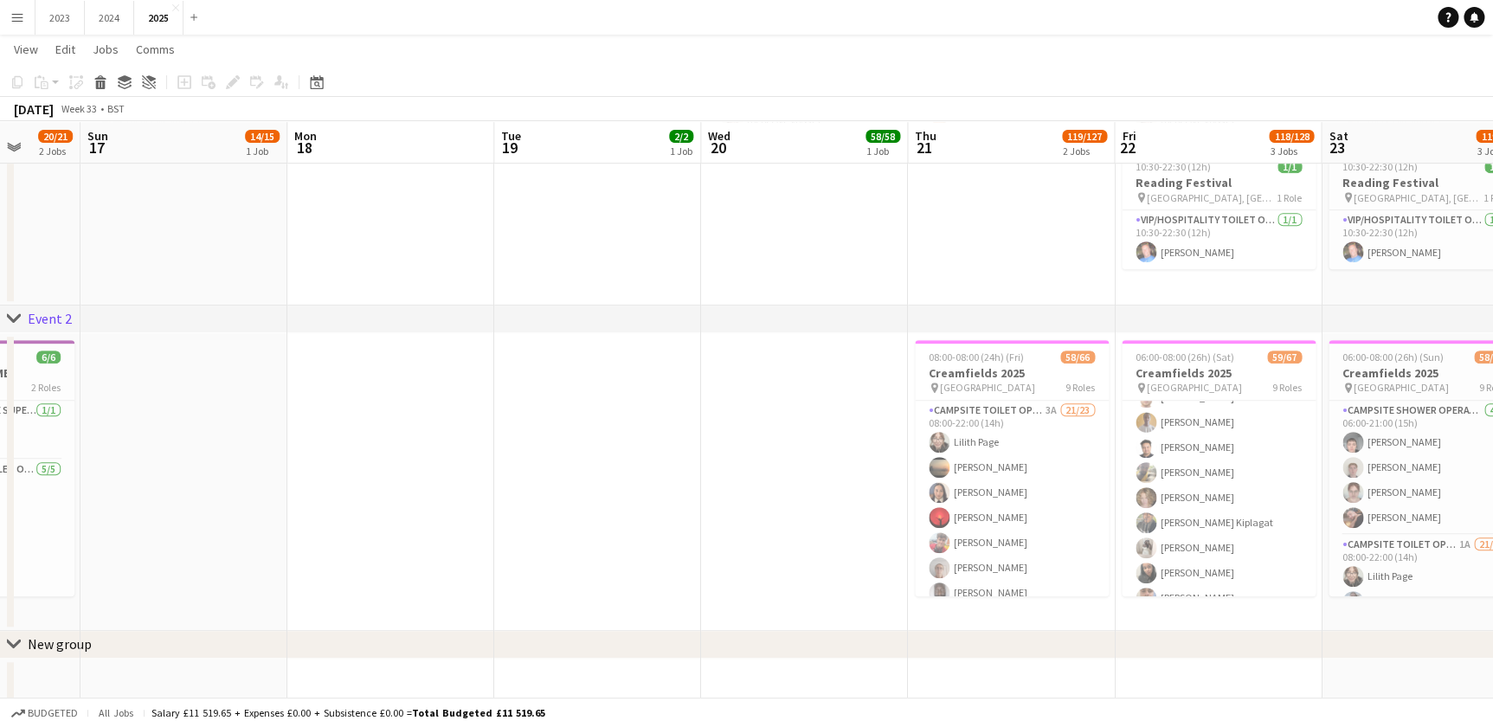
drag, startPoint x: 357, startPoint y: 261, endPoint x: 376, endPoint y: 286, distance: 31.5
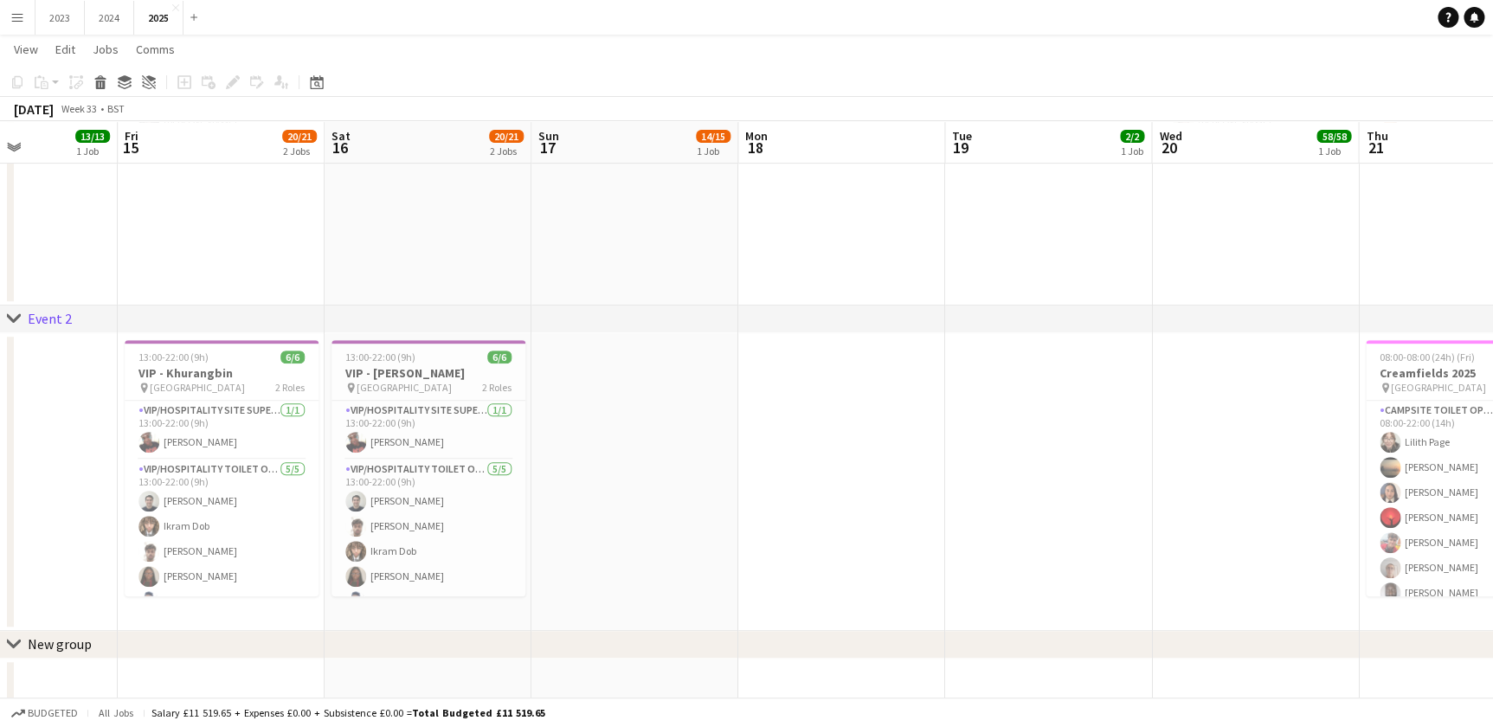
drag, startPoint x: 416, startPoint y: 281, endPoint x: 641, endPoint y: 256, distance: 225.6
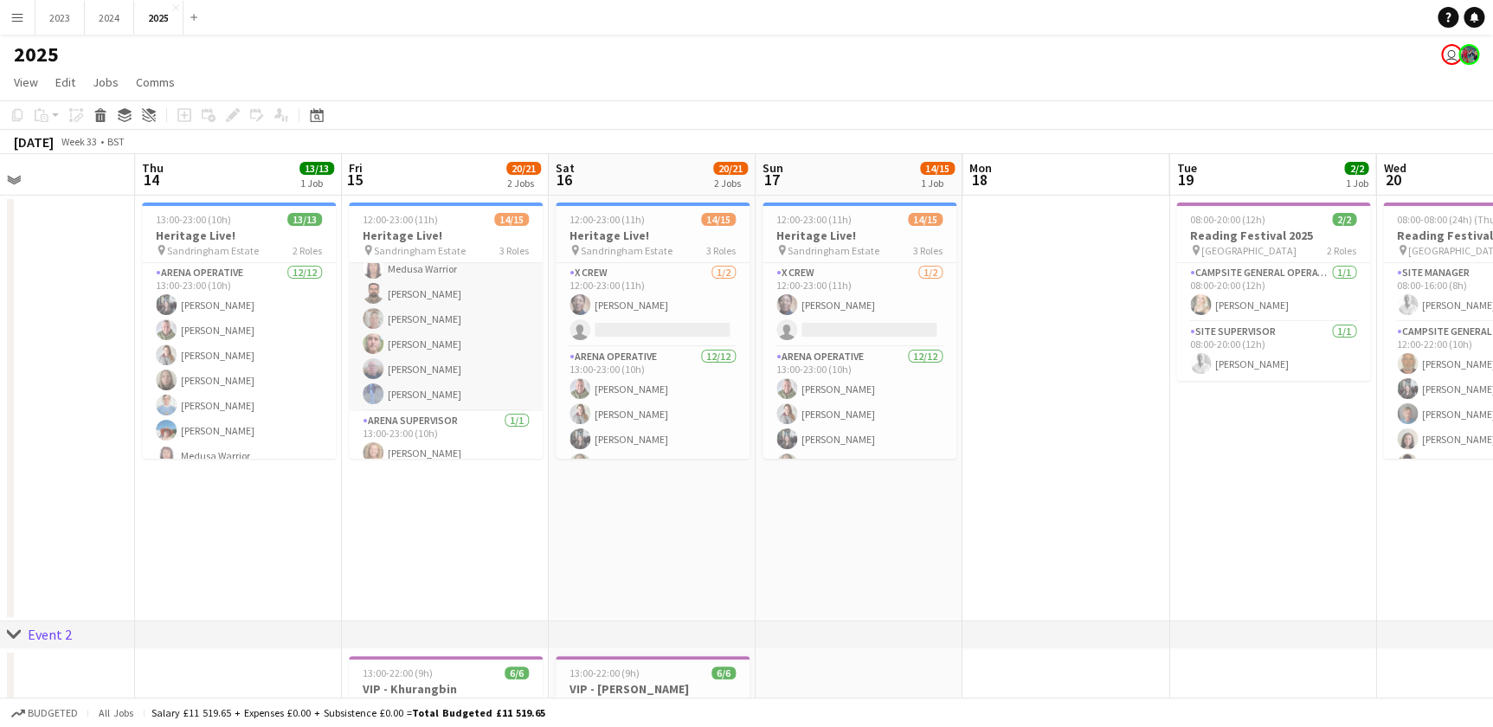
scroll to position [281, 0]
drag, startPoint x: 419, startPoint y: 554, endPoint x: 697, endPoint y: 532, distance: 278.7
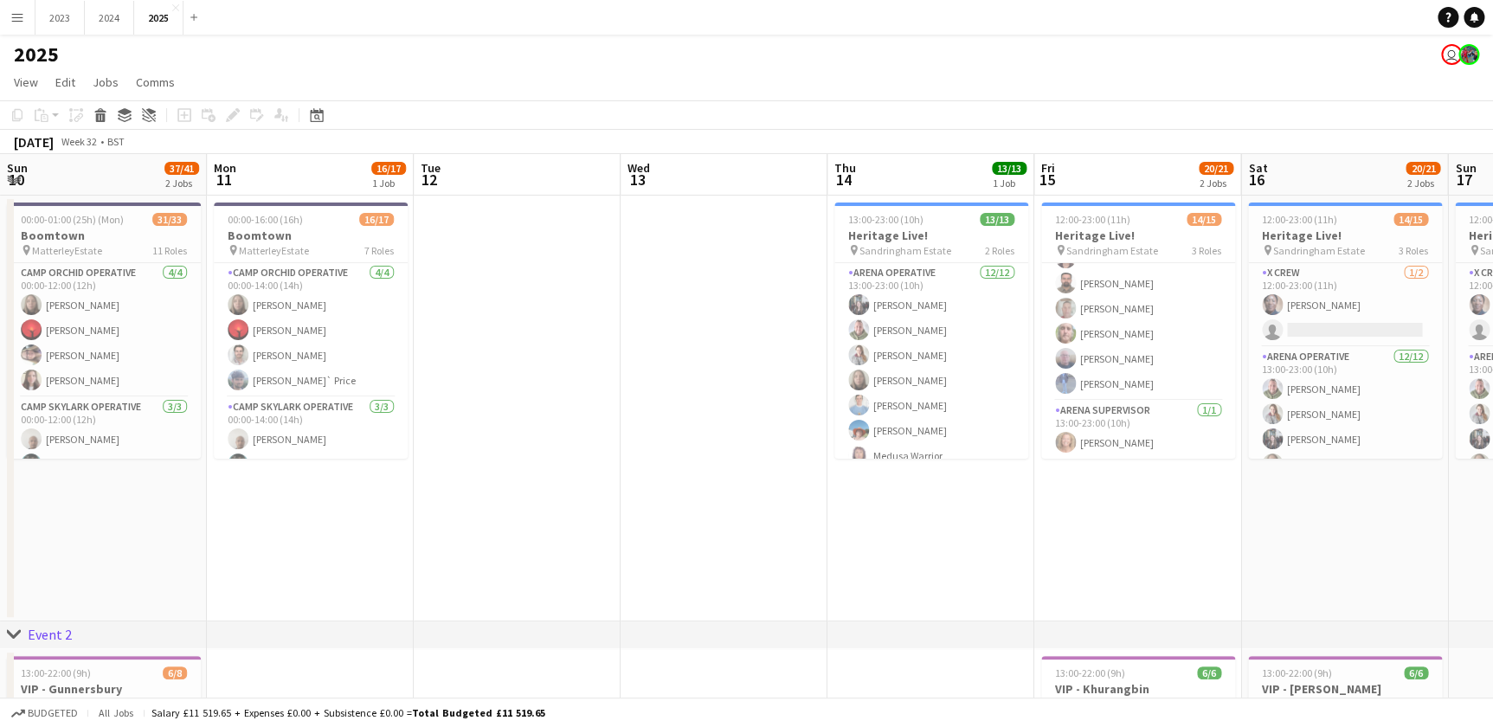
drag, startPoint x: 335, startPoint y: 533, endPoint x: 387, endPoint y: 525, distance: 52.7
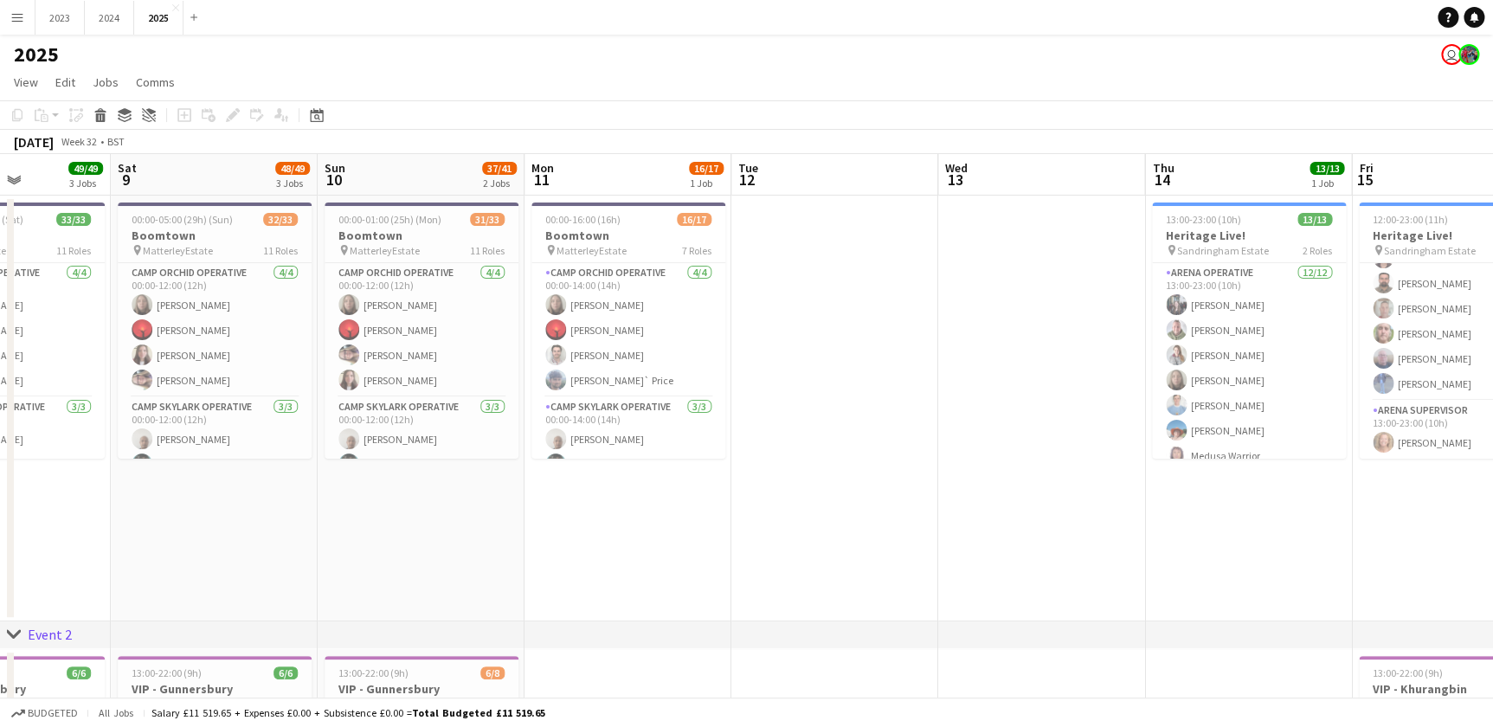
drag, startPoint x: 509, startPoint y: 525, endPoint x: 264, endPoint y: 525, distance: 245.0
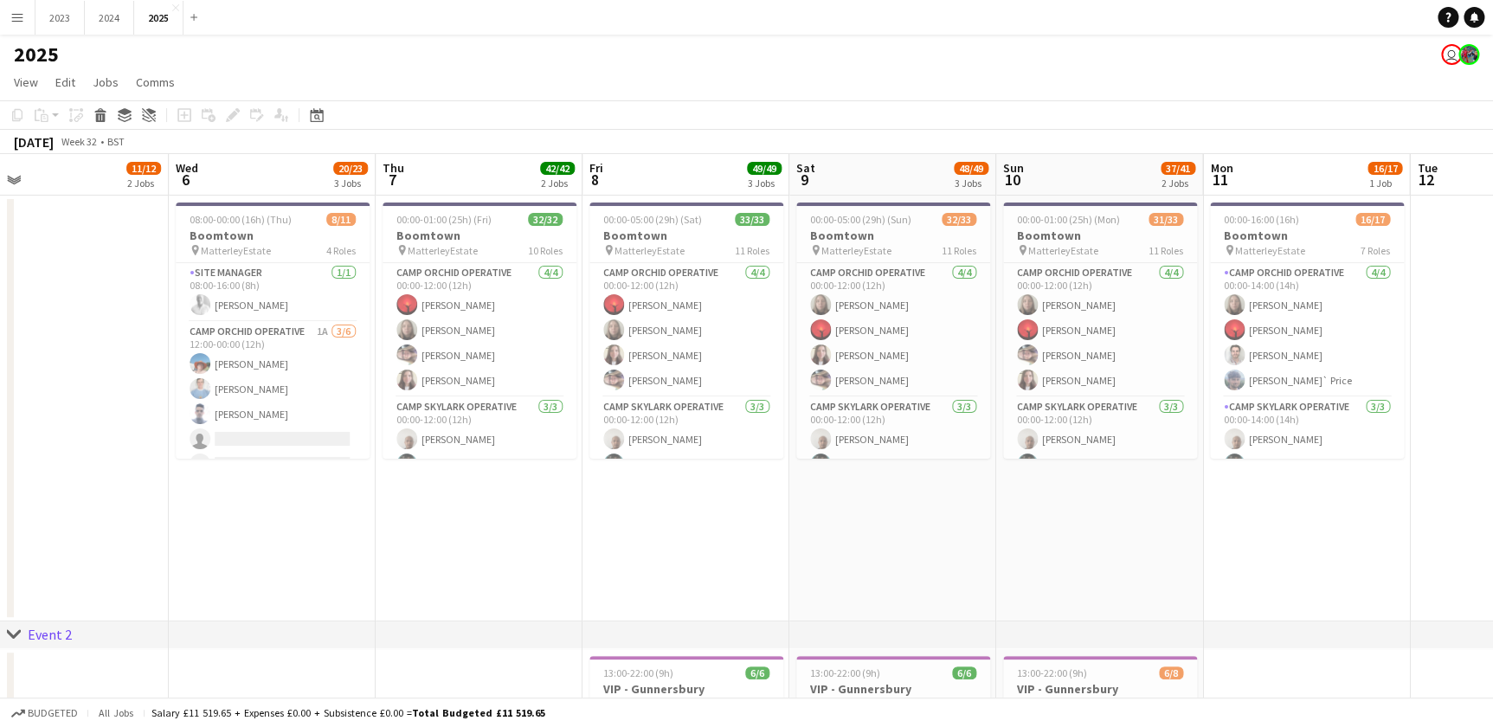
drag, startPoint x: 325, startPoint y: 521, endPoint x: 521, endPoint y: 526, distance: 195.7
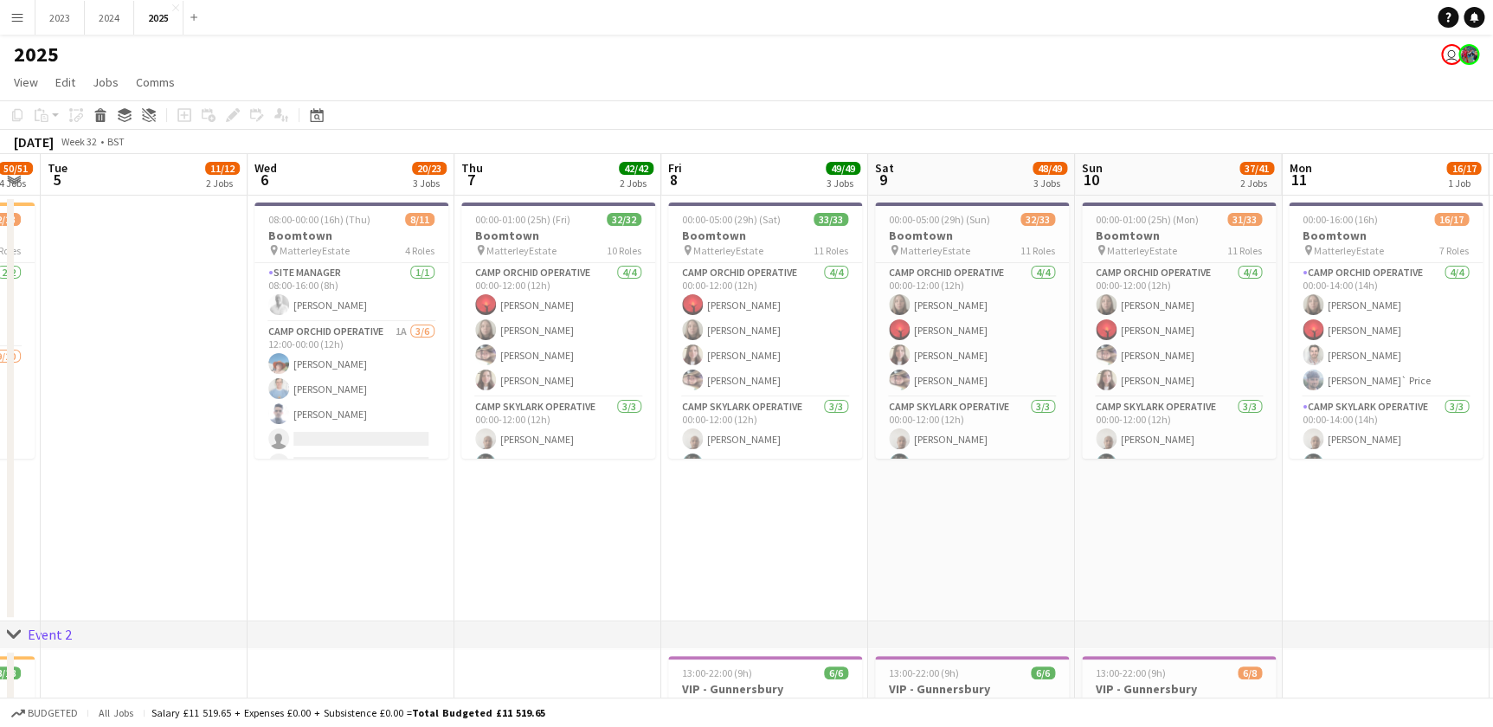
scroll to position [0, 501]
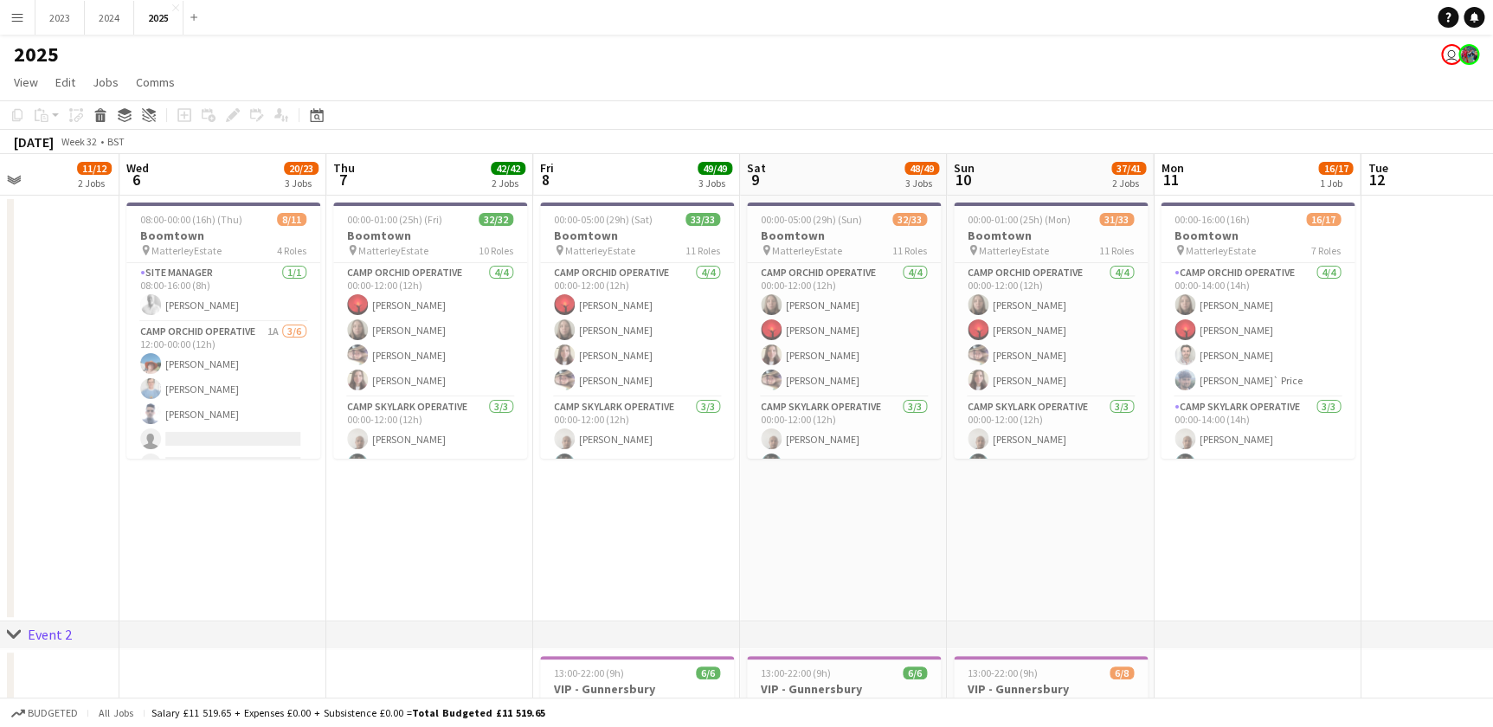
drag, startPoint x: 863, startPoint y: 566, endPoint x: 736, endPoint y: 566, distance: 127.2
drag, startPoint x: 544, startPoint y: 520, endPoint x: 576, endPoint y: 531, distance: 33.9
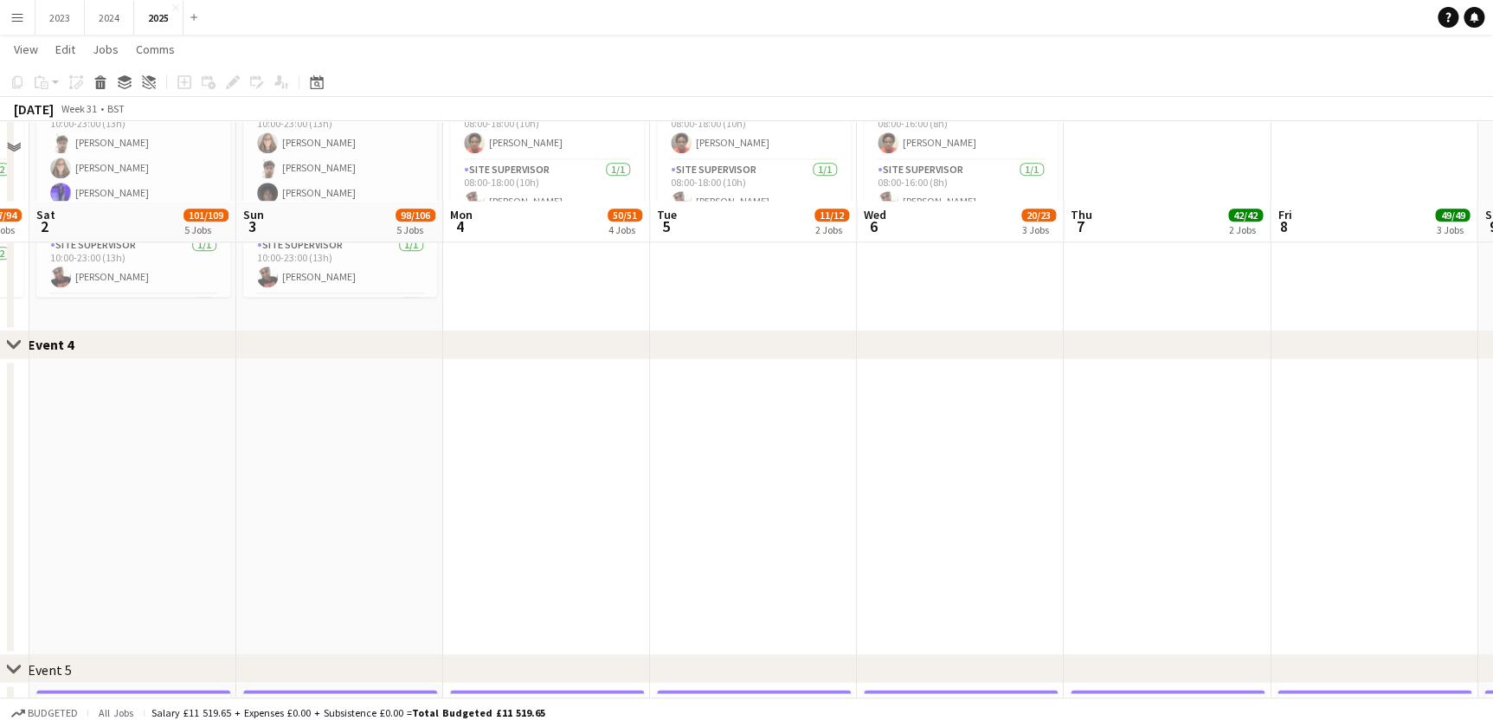
scroll to position [1101, 0]
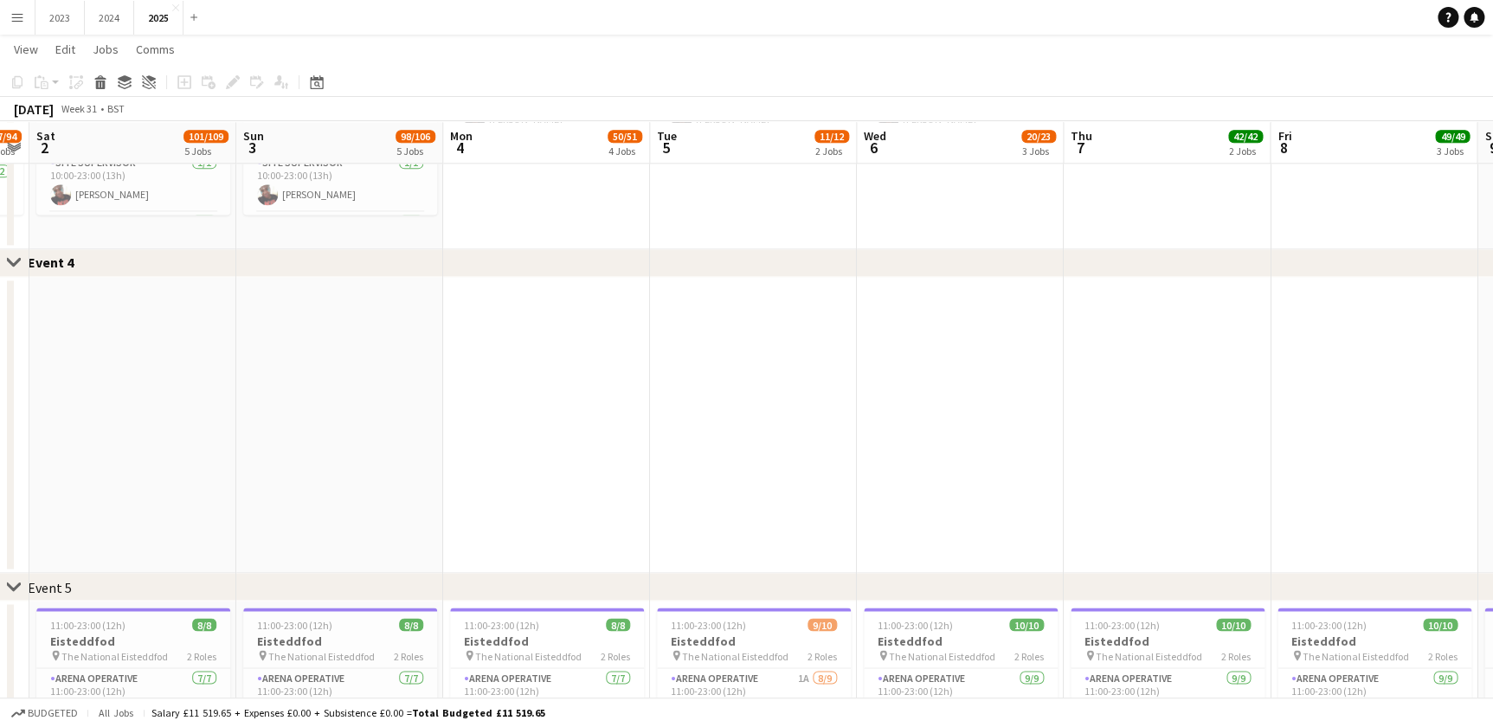
drag, startPoint x: 218, startPoint y: 382, endPoint x: 788, endPoint y: 407, distance: 570.1
click at [788, 407] on app-calendar-viewport "Thu 31 83/90 5 Jobs Fri 1 87/94 4 Jobs Sat 2 101/109 5 Jobs Sun 3 98/106 5 Jobs…" at bounding box center [746, 215] width 1493 height 2496
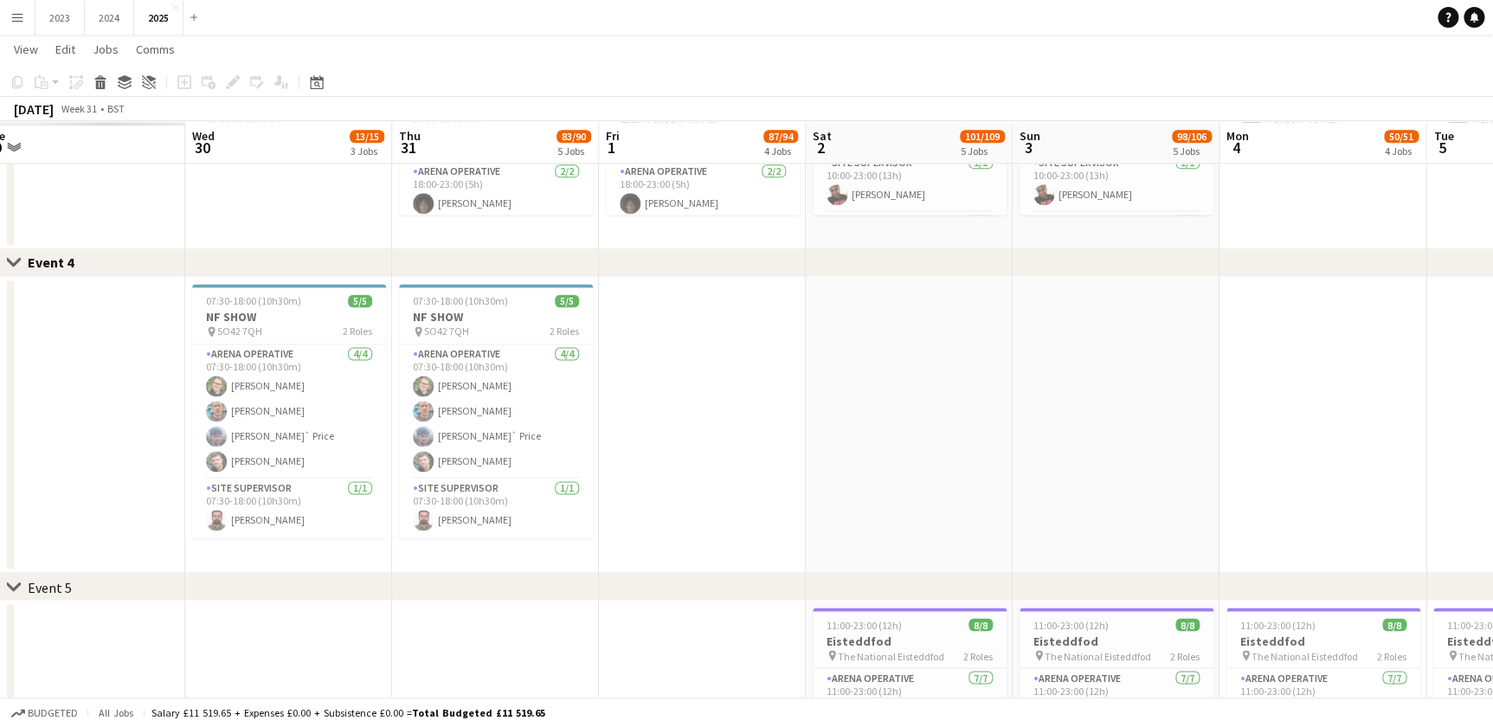
drag, startPoint x: 731, startPoint y: 408, endPoint x: 829, endPoint y: 412, distance: 97.9
click at [831, 409] on app-calendar-viewport "Mon 28 Tue 29 Wed 30 13/15 3 Jobs Thu 31 83/90 5 Jobs Fri 1 87/94 4 Jobs Sat 2 …" at bounding box center [746, 215] width 1493 height 2496
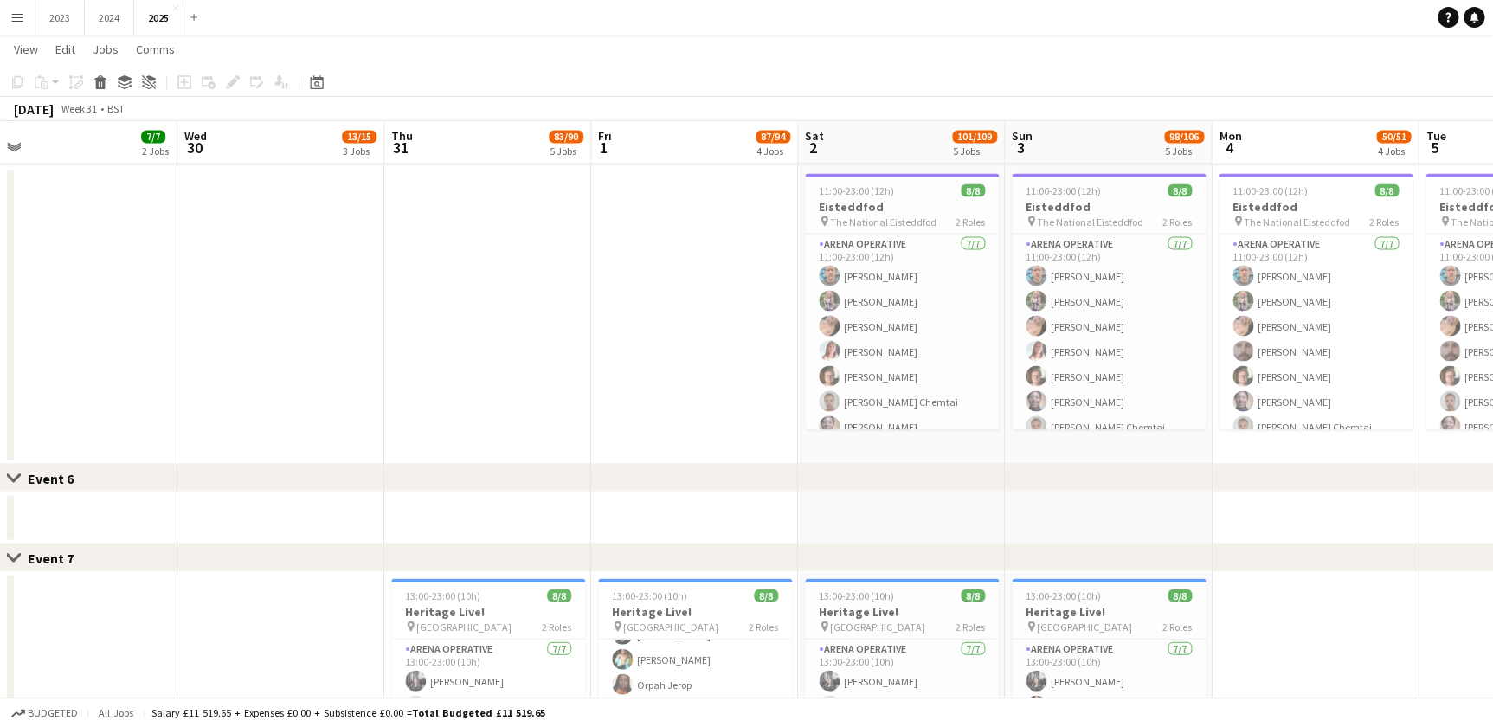
scroll to position [1416, 0]
